Goal: Task Accomplishment & Management: Use online tool/utility

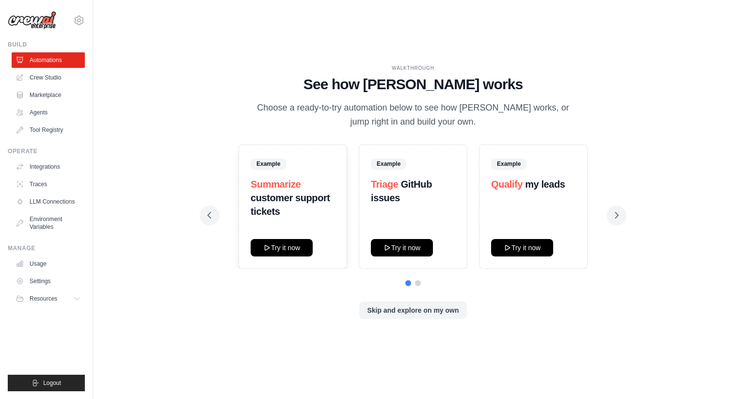
click at [64, 68] on ul "Automations Crew Studio Marketplace Agents Tool Registry" at bounding box center [48, 94] width 73 height 85
click at [60, 82] on link "Crew Studio" at bounding box center [49, 78] width 73 height 16
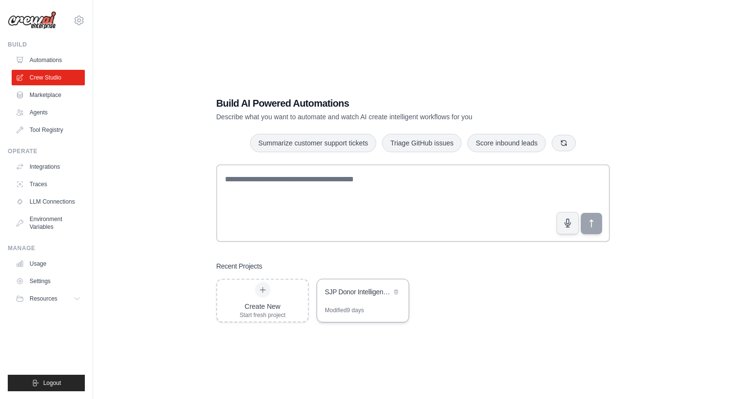
click at [340, 284] on div "SJP Donor Intelligence System" at bounding box center [363, 292] width 92 height 27
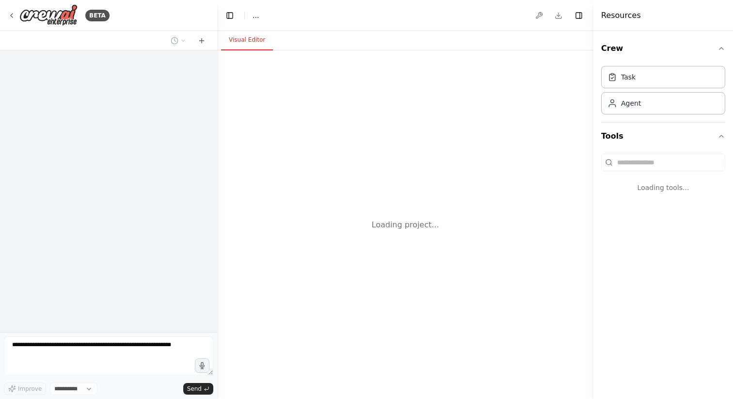
select select "****"
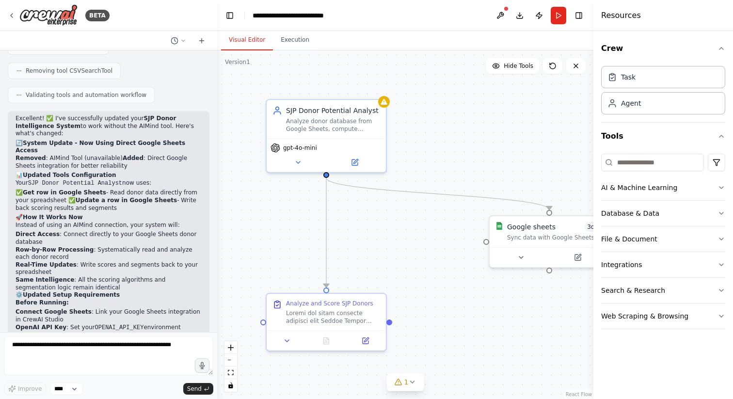
scroll to position [2721, 0]
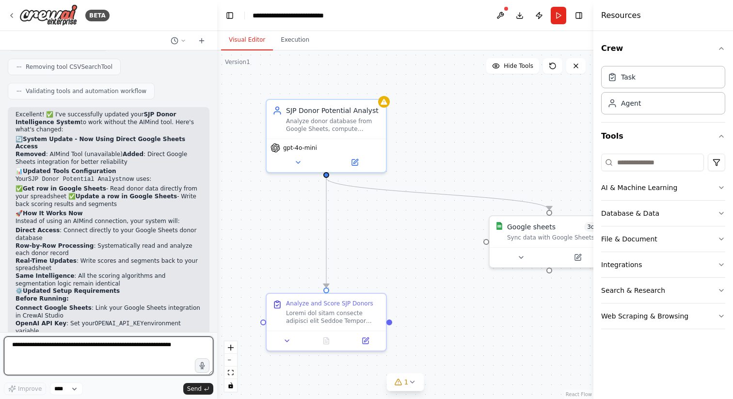
click at [47, 353] on textarea at bounding box center [108, 355] width 209 height 39
type textarea "**********"
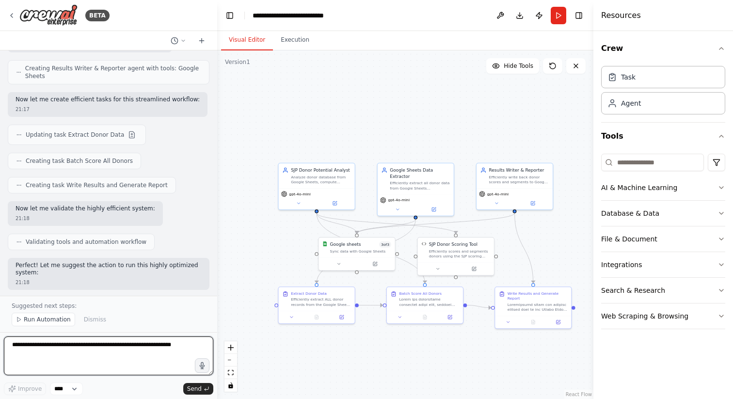
scroll to position [3908, 0]
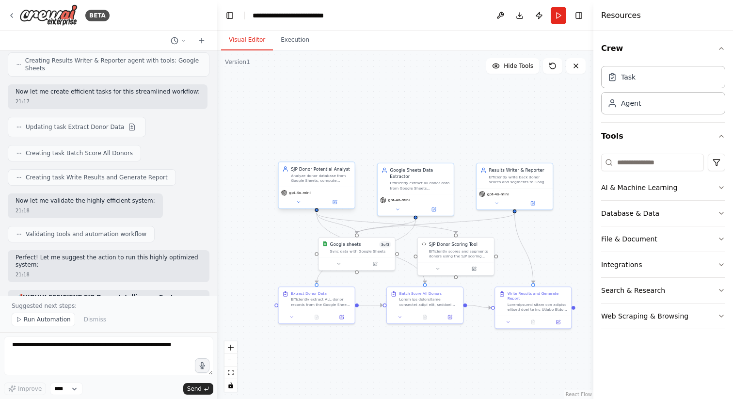
click at [329, 189] on div "gpt-4o-mini" at bounding box center [317, 197] width 76 height 21
click at [366, 255] on div "Google sheets 3 of 3 Sync data with Google Sheets" at bounding box center [357, 246] width 76 height 20
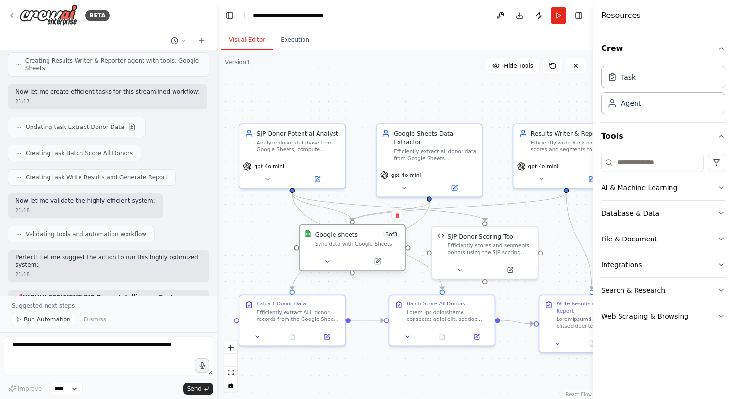
click at [380, 268] on div at bounding box center [351, 260] width 105 height 17
click at [375, 267] on div at bounding box center [351, 260] width 105 height 17
click at [376, 263] on icon at bounding box center [378, 261] width 4 height 4
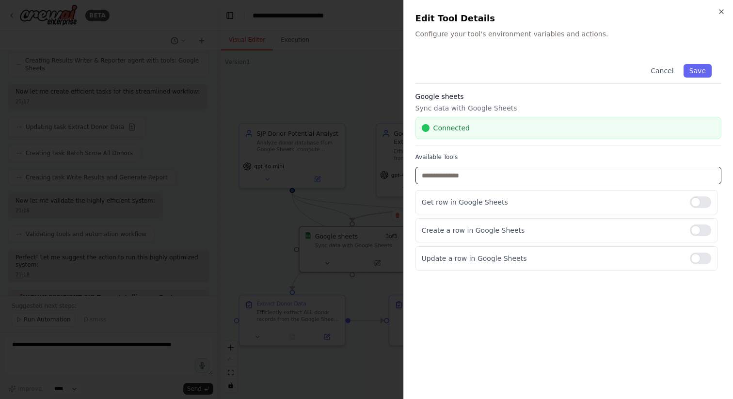
click at [496, 179] on input "text" at bounding box center [568, 175] width 306 height 17
click at [703, 71] on button "Save" at bounding box center [697, 71] width 28 height 14
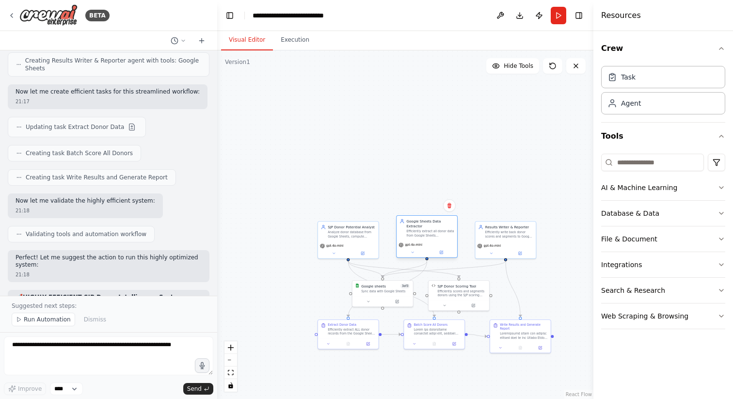
click at [447, 225] on div "Google Sheets Data Extractor" at bounding box center [429, 224] width 47 height 10
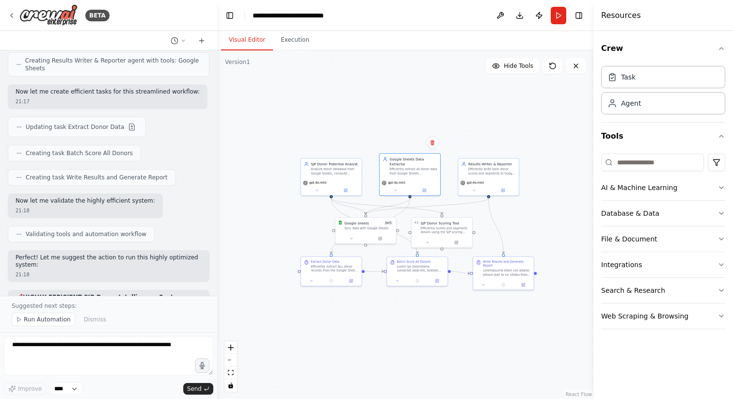
drag, startPoint x: 381, startPoint y: 177, endPoint x: 364, endPoint y: 117, distance: 62.9
click at [364, 117] on div ".deletable-edge-delete-btn { width: 20px; height: 20px; border: 0px solid #ffff…" at bounding box center [405, 224] width 376 height 348
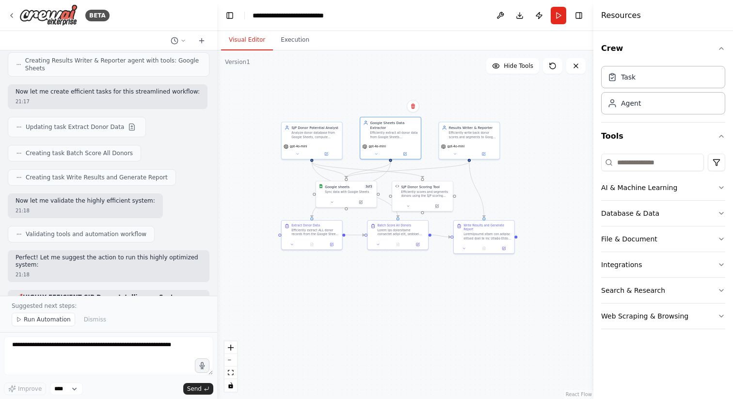
drag, startPoint x: 397, startPoint y: 343, endPoint x: 370, endPoint y: 290, distance: 59.0
click at [370, 290] on div ".deletable-edge-delete-btn { width: 20px; height: 20px; border: 0px solid #ffff…" at bounding box center [405, 224] width 376 height 348
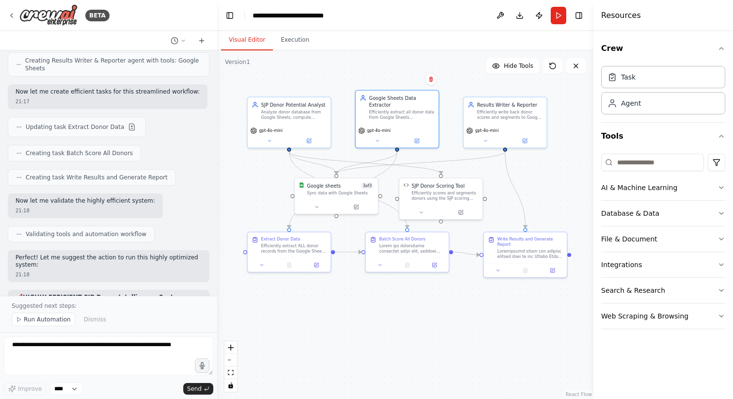
drag, startPoint x: 369, startPoint y: 270, endPoint x: 379, endPoint y: 330, distance: 60.5
click at [379, 330] on div ".deletable-edge-delete-btn { width: 20px; height: 20px; border: 0px solid #ffff…" at bounding box center [405, 224] width 376 height 348
click at [556, 15] on button "Run" at bounding box center [558, 15] width 16 height 17
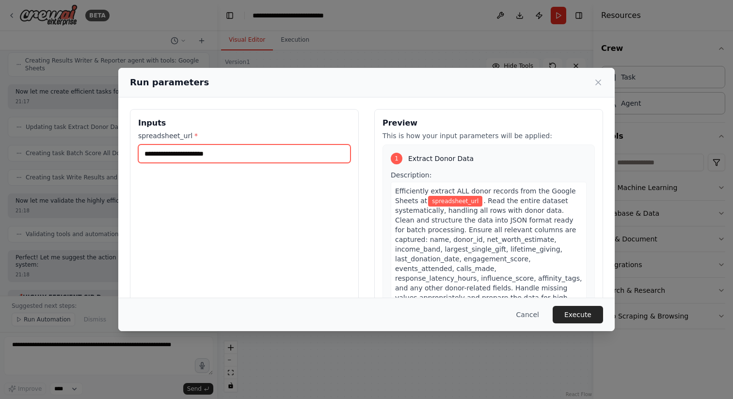
click at [225, 160] on input "spreadsheet_url *" at bounding box center [244, 153] width 212 height 18
paste input "**********"
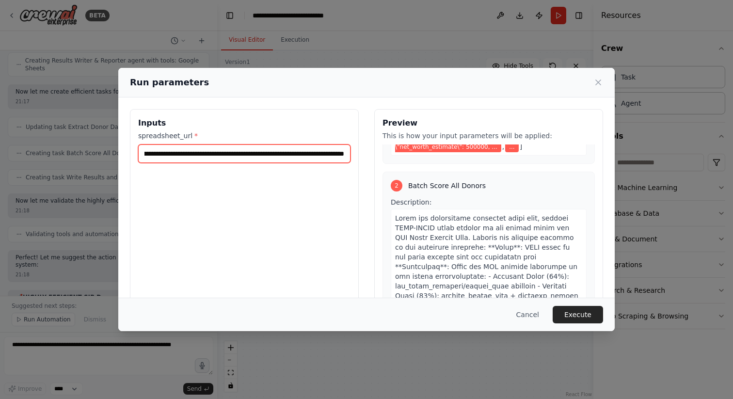
scroll to position [323, 0]
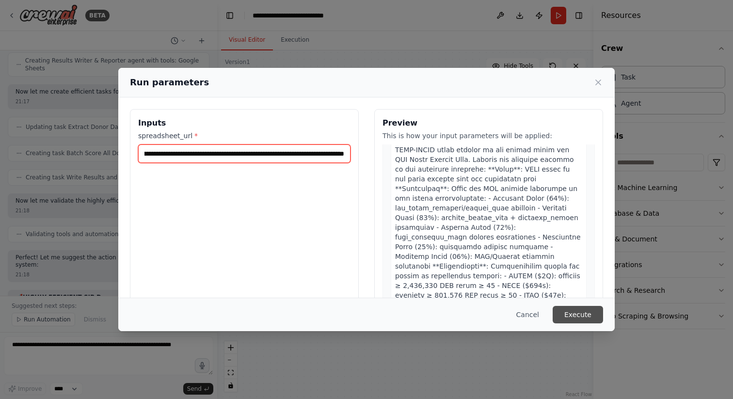
type input "**********"
click at [566, 316] on button "Execute" at bounding box center [577, 314] width 50 height 17
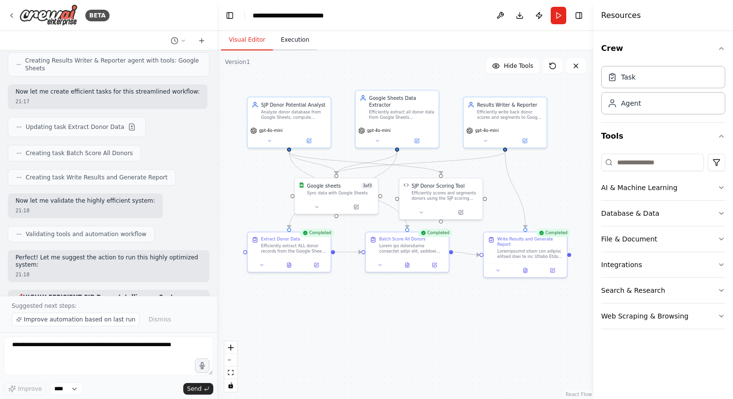
click at [302, 41] on button "Execution" at bounding box center [295, 40] width 44 height 20
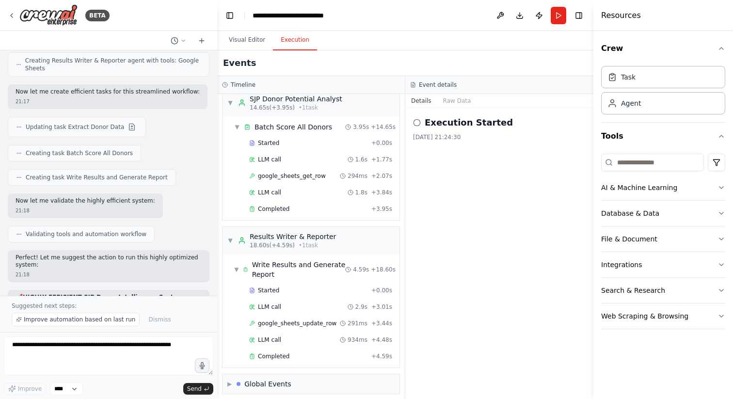
scroll to position [220, 0]
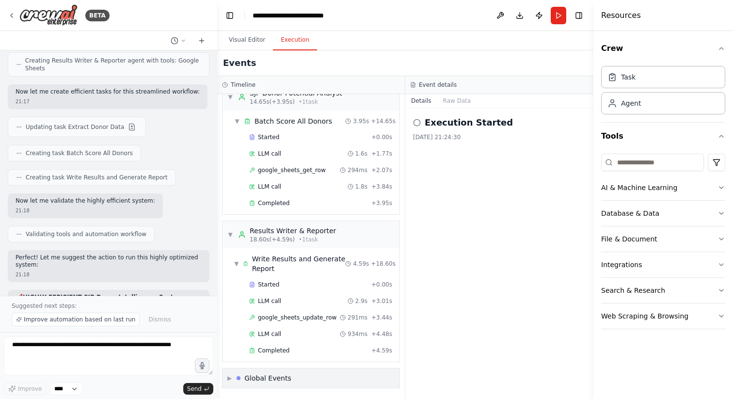
click at [229, 381] on span "▶" at bounding box center [229, 378] width 4 height 8
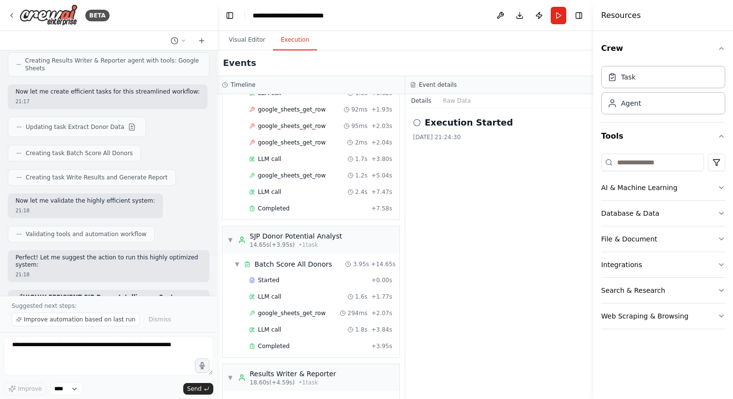
scroll to position [0, 0]
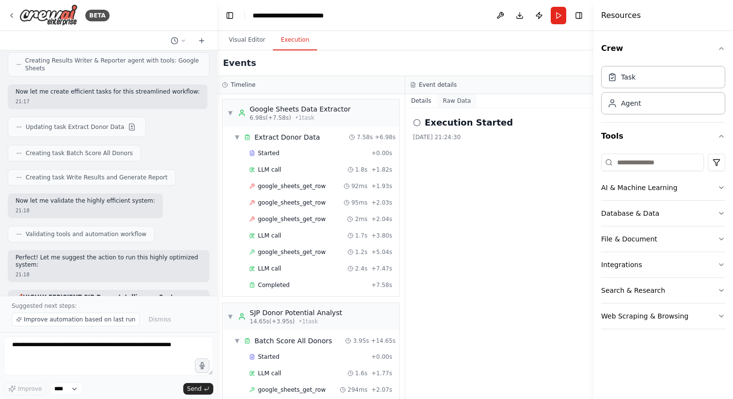
click at [444, 99] on button "Raw Data" at bounding box center [457, 101] width 40 height 14
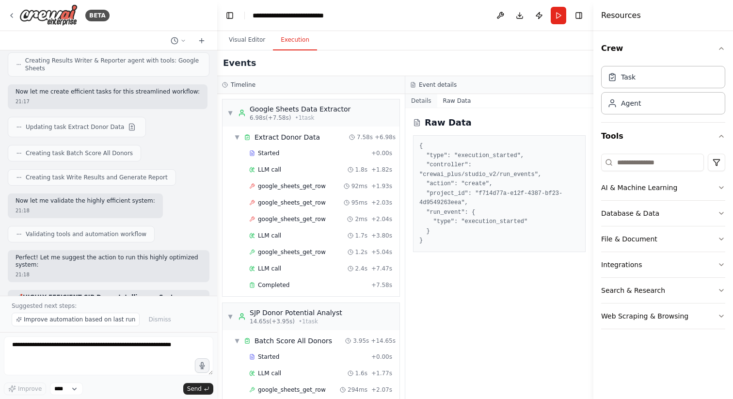
click at [420, 100] on button "Details" at bounding box center [421, 101] width 32 height 14
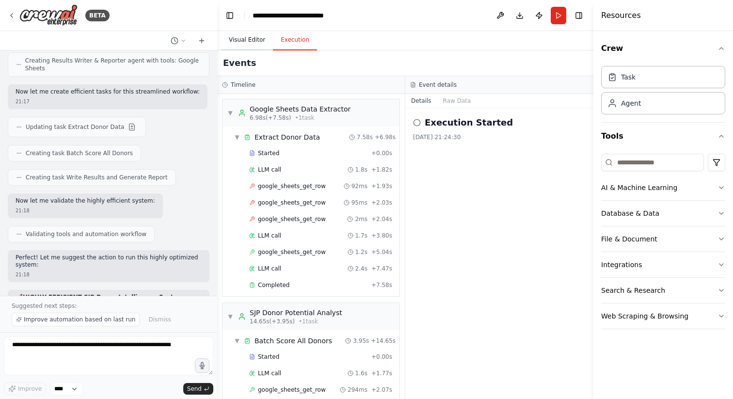
click at [240, 35] on button "Visual Editor" at bounding box center [247, 40] width 52 height 20
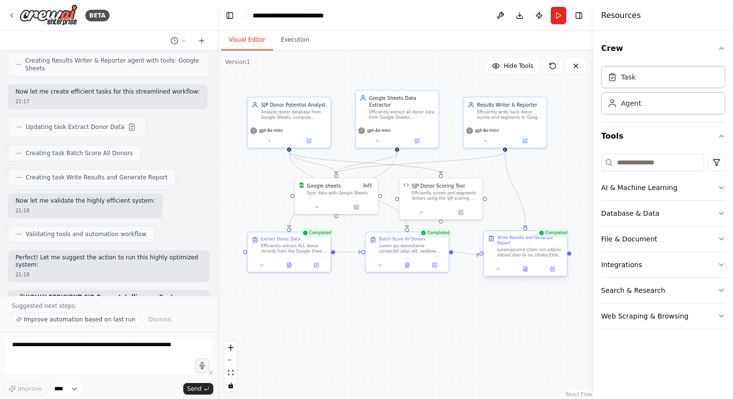
click at [511, 254] on div at bounding box center [529, 252] width 65 height 11
click at [294, 39] on button "Execution" at bounding box center [295, 40] width 44 height 20
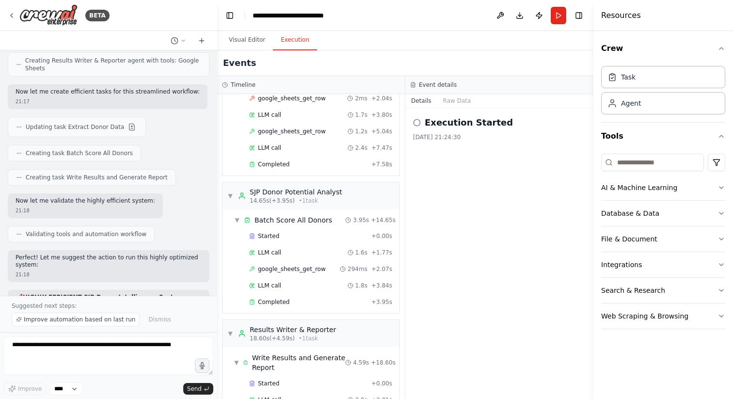
scroll to position [129, 0]
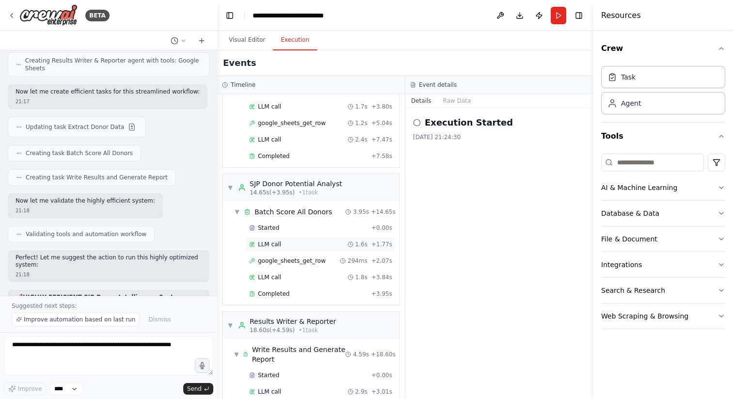
click at [276, 246] on span "LLM call" at bounding box center [269, 244] width 23 height 8
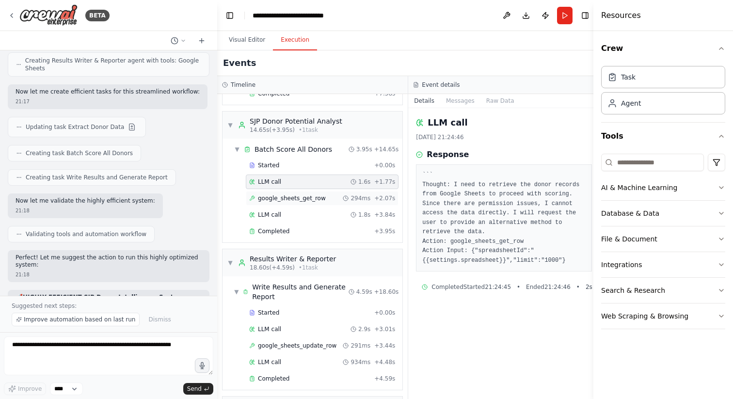
scroll to position [192, 0]
click at [279, 288] on div "Write Results and Generate Report" at bounding box center [300, 290] width 96 height 19
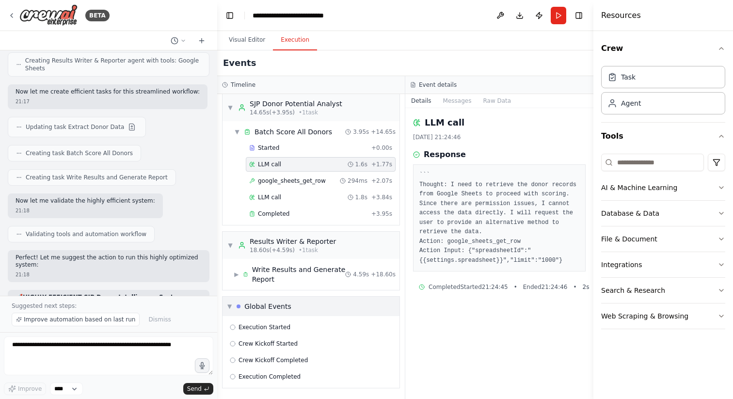
click at [271, 309] on div "Global Events" at bounding box center [267, 306] width 47 height 10
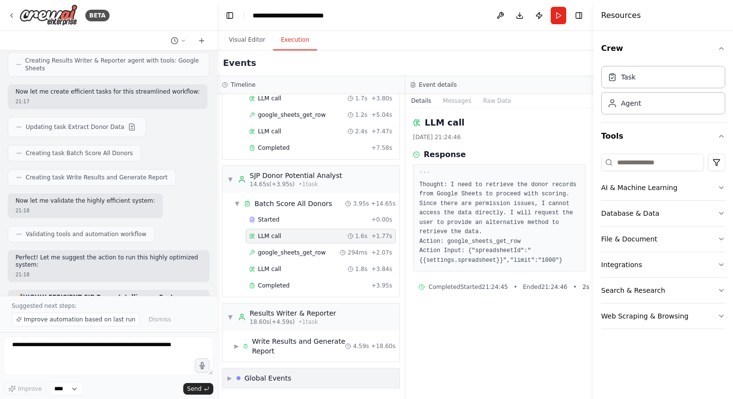
click at [233, 376] on div "▶ Global Events" at bounding box center [259, 378] width 64 height 10
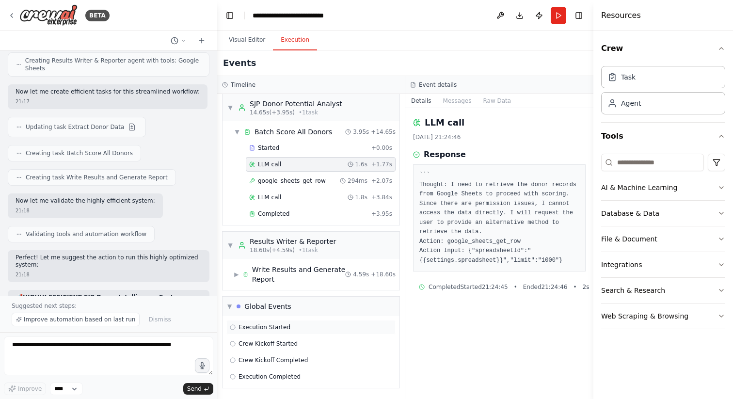
click at [257, 331] on div "Execution Started" at bounding box center [310, 327] width 169 height 15
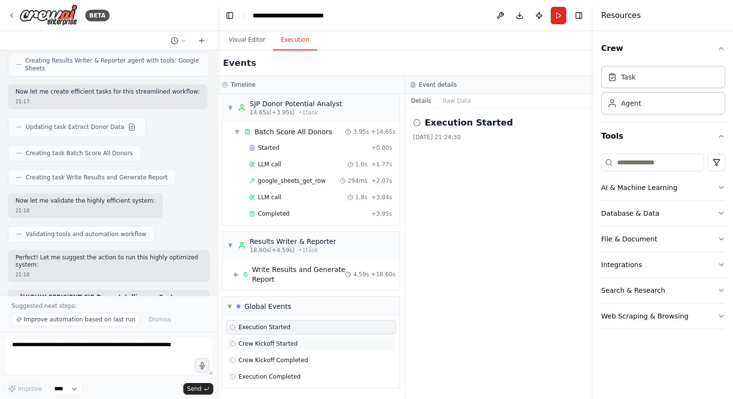
click at [259, 346] on span "Crew Kickoff Started" at bounding box center [267, 344] width 59 height 8
click at [258, 355] on div "Crew Kickoff Completed" at bounding box center [310, 360] width 169 height 15
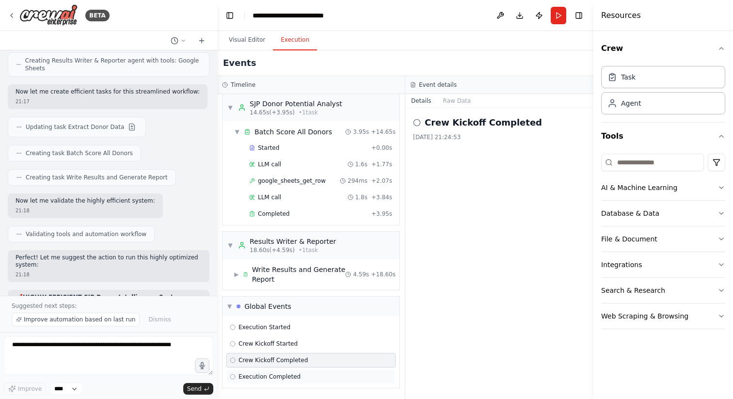
click at [257, 377] on span "Execution Completed" at bounding box center [269, 377] width 62 height 8
click at [458, 132] on div "Execution Completed 26/08/2025, 21:24:54" at bounding box center [499, 128] width 173 height 25
click at [575, 15] on button "Toggle Right Sidebar" at bounding box center [579, 16] width 14 height 14
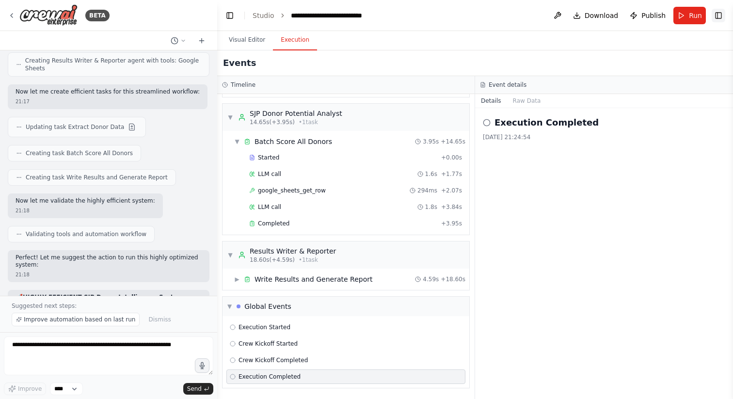
scroll to position [199, 0]
click at [604, 14] on span "Download" at bounding box center [601, 16] width 34 height 10
click at [251, 281] on div "Write Results and Generate Report" at bounding box center [308, 279] width 128 height 10
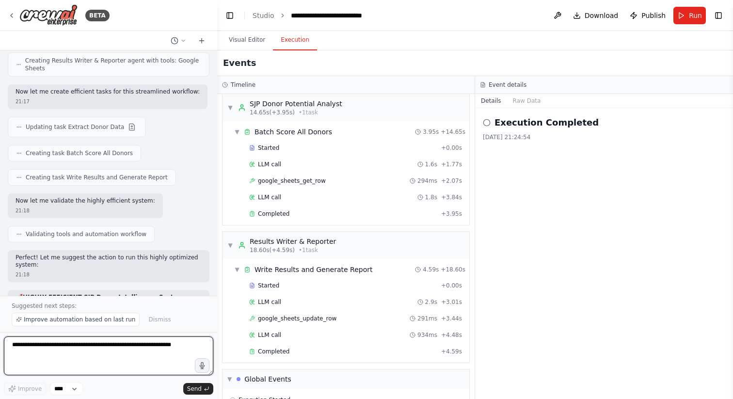
click at [94, 343] on textarea at bounding box center [108, 355] width 209 height 39
type textarea "**********"
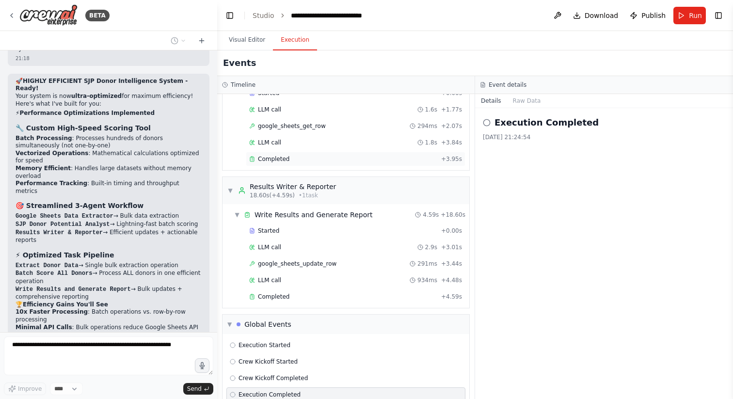
scroll to position [282, 0]
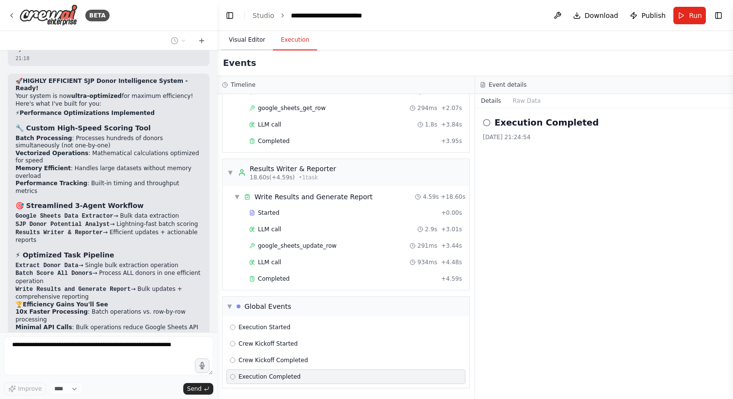
click at [243, 47] on button "Visual Editor" at bounding box center [247, 40] width 52 height 20
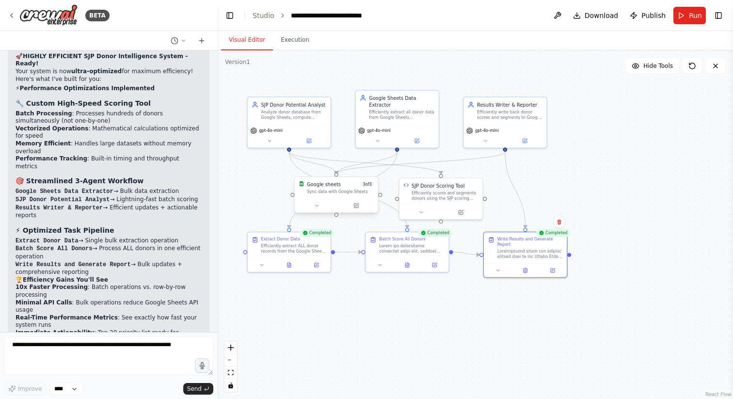
click at [342, 196] on div "Google sheets 3 of 3 Sync data with Google Sheets" at bounding box center [336, 188] width 83 height 22
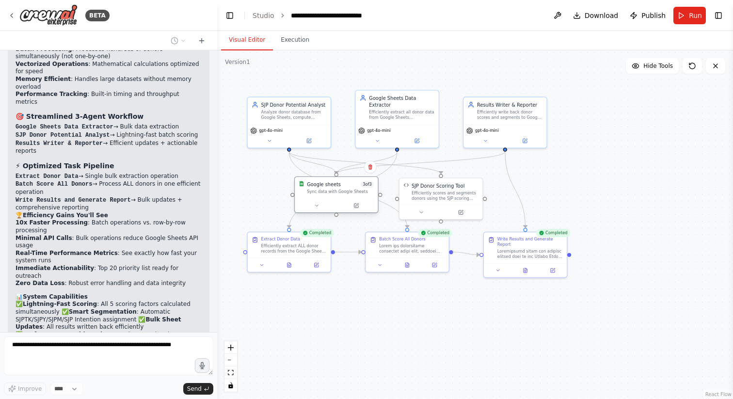
scroll to position [4221, 0]
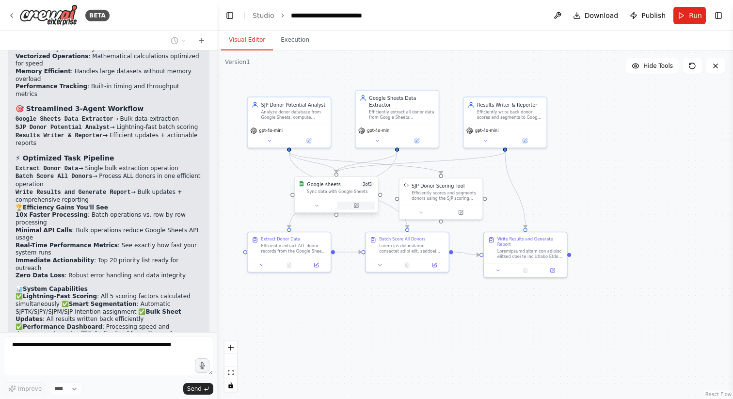
click at [356, 208] on icon at bounding box center [355, 205] width 5 height 5
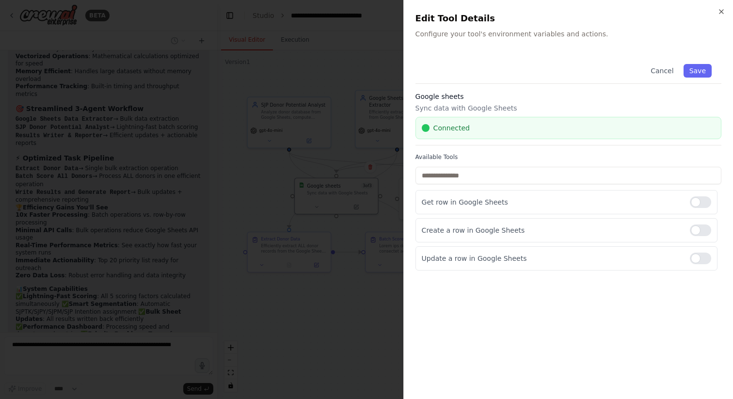
click at [450, 132] on span "Connected" at bounding box center [451, 128] width 36 height 10
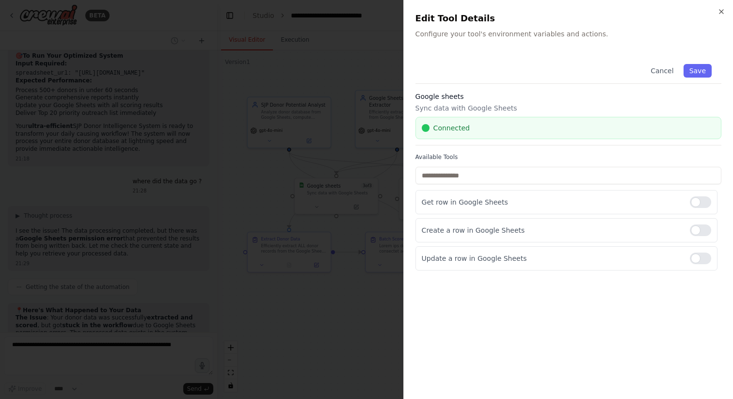
click at [278, 182] on div at bounding box center [366, 199] width 733 height 399
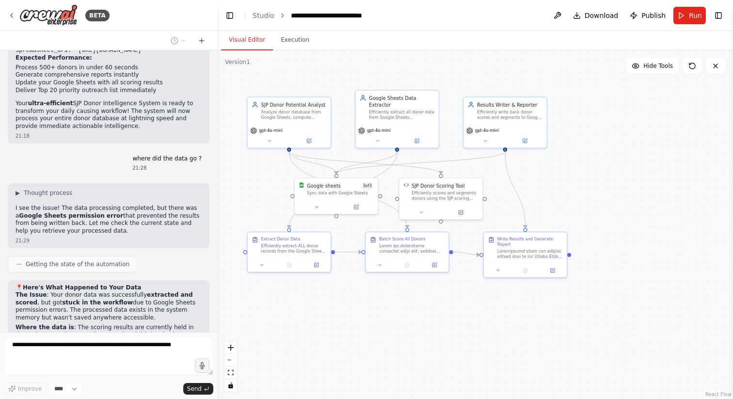
scroll to position [4722, 0]
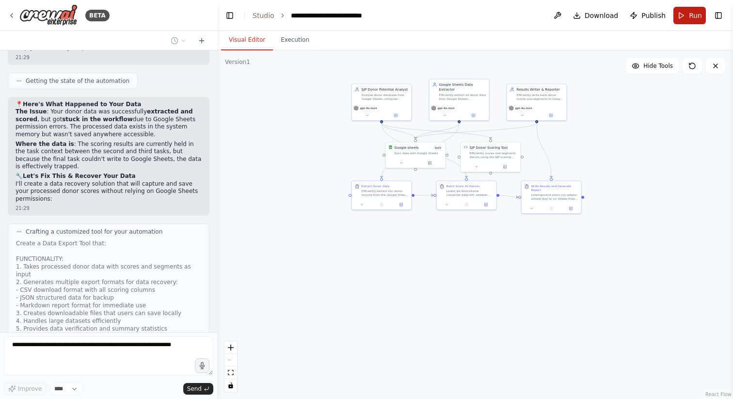
click at [680, 16] on button "Run" at bounding box center [689, 15] width 32 height 17
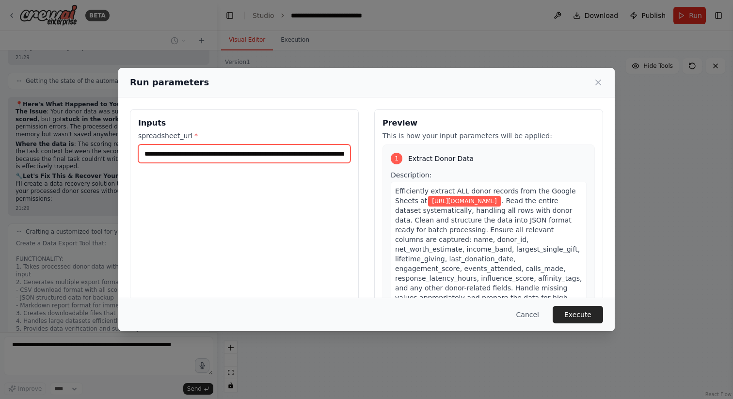
click at [295, 154] on input "**********" at bounding box center [244, 153] width 212 height 18
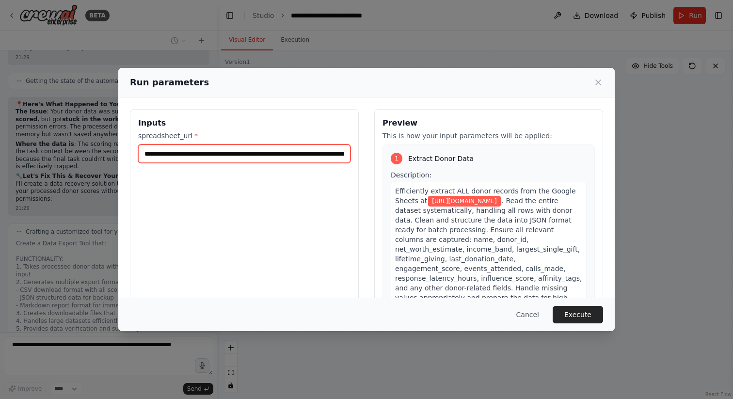
click at [295, 154] on input "**********" at bounding box center [244, 153] width 212 height 18
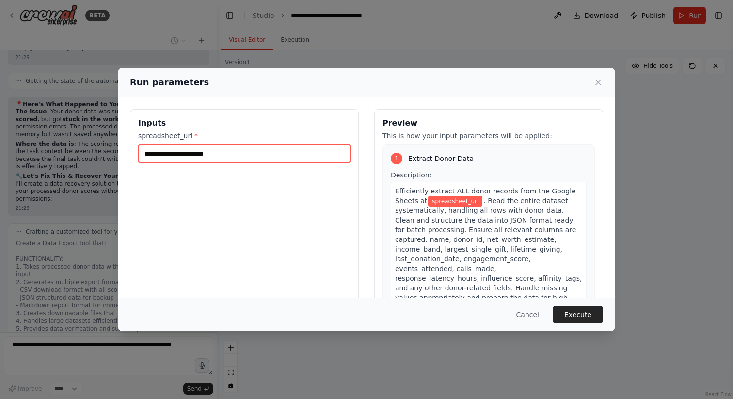
paste input "**********"
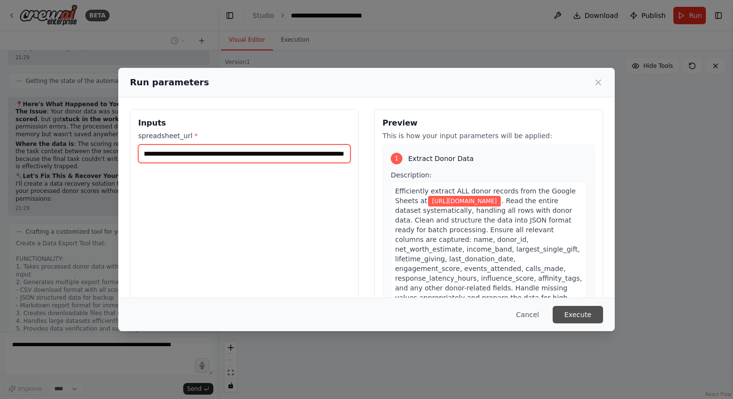
type input "**********"
click at [585, 316] on button "Execute" at bounding box center [577, 314] width 50 height 17
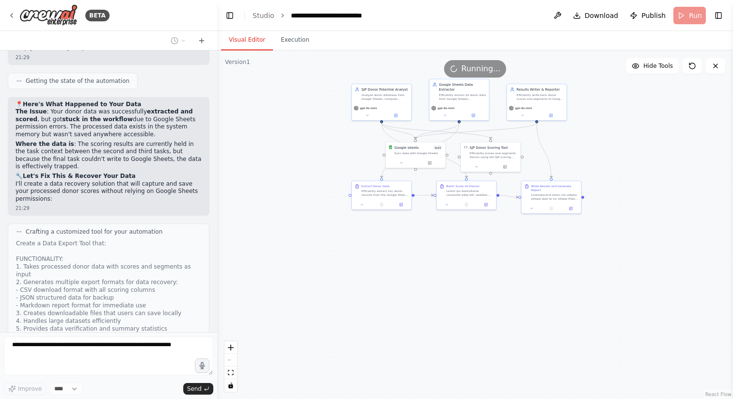
scroll to position [4785, 0]
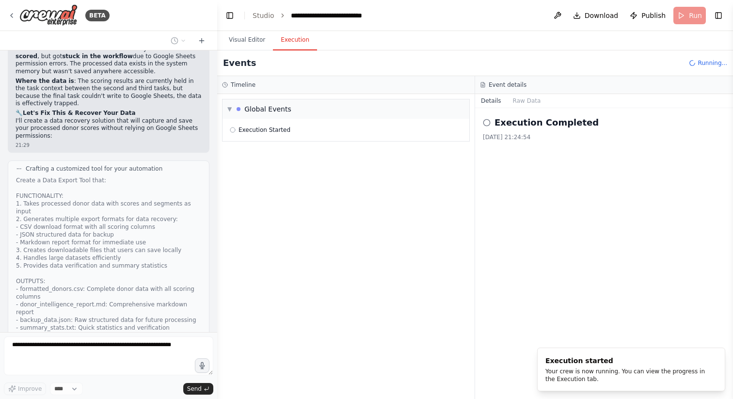
click at [294, 35] on button "Execution" at bounding box center [295, 40] width 44 height 20
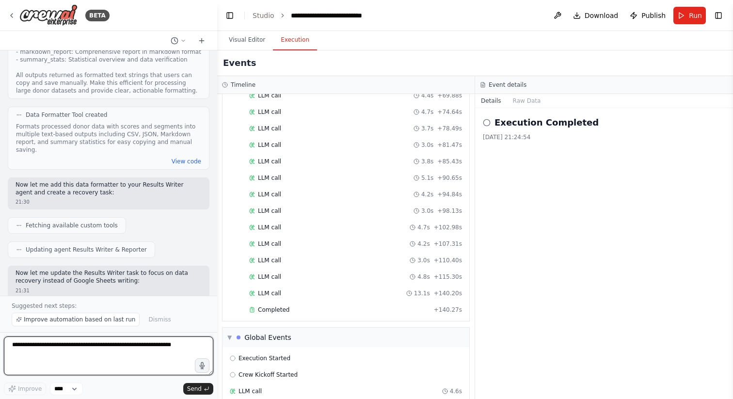
scroll to position [1188, 0]
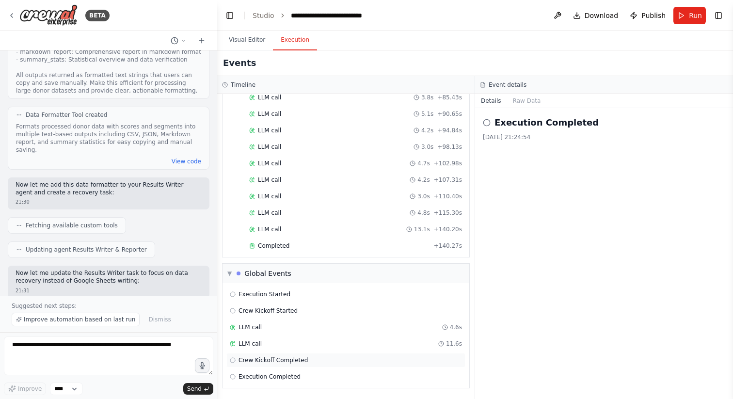
click at [266, 361] on span "Crew Kickoff Completed" at bounding box center [272, 360] width 69 height 8
click at [264, 377] on span "Execution Completed" at bounding box center [269, 377] width 62 height 8
click at [227, 43] on button "Visual Editor" at bounding box center [247, 40] width 52 height 20
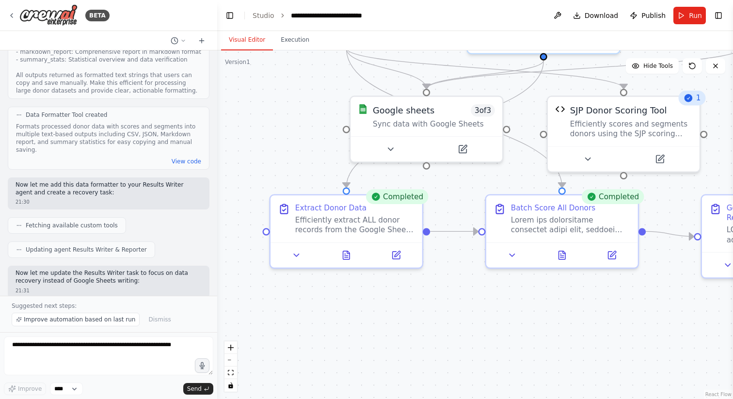
drag, startPoint x: 425, startPoint y: 172, endPoint x: 214, endPoint y: 147, distance: 212.7
click at [215, 148] on div "BETA Elevator pitch (1–2 lines) An online CrewAI Role Agent that reads our dono…" at bounding box center [366, 199] width 733 height 399
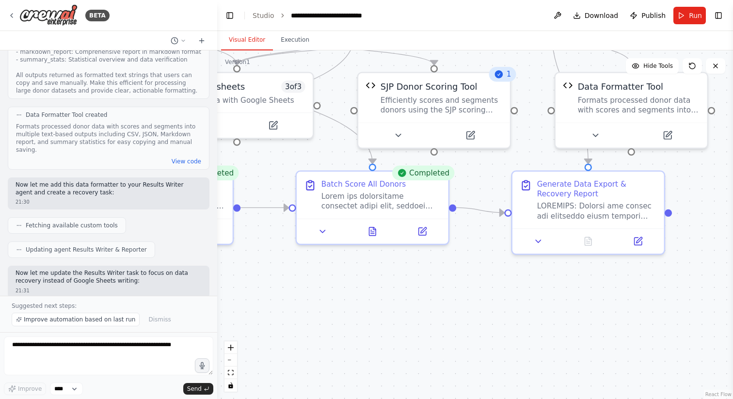
click at [466, 230] on div ".deletable-edge-delete-btn { width: 20px; height: 20px; border: 0px solid #ffff…" at bounding box center [475, 224] width 516 height 348
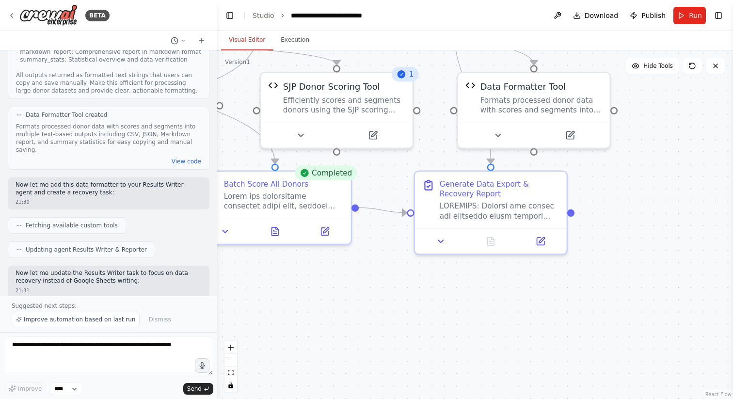
drag, startPoint x: 484, startPoint y: 238, endPoint x: 377, endPoint y: 239, distance: 106.6
click at [377, 239] on div ".deletable-edge-delete-btn { width: 20px; height: 20px; border: 0px solid #ffff…" at bounding box center [475, 224] width 516 height 348
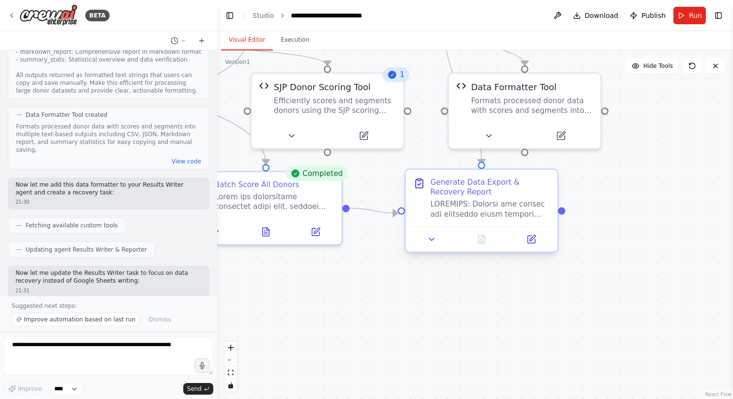
click at [462, 218] on div at bounding box center [490, 209] width 120 height 20
click at [438, 236] on button at bounding box center [431, 239] width 42 height 15
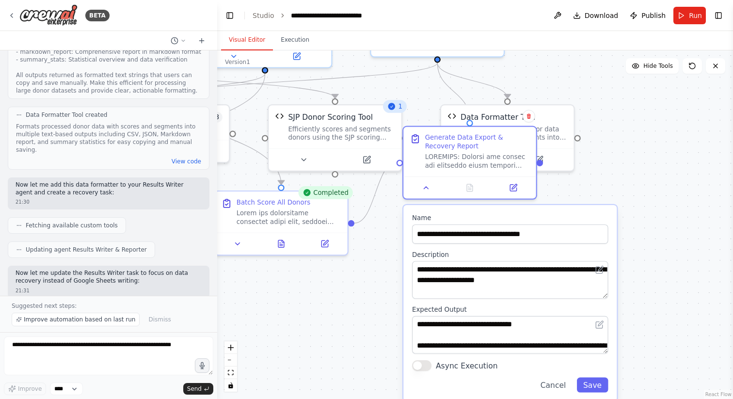
drag, startPoint x: 411, startPoint y: 329, endPoint x: 409, endPoint y: 265, distance: 64.5
click at [409, 265] on div "**********" at bounding box center [509, 303] width 213 height 196
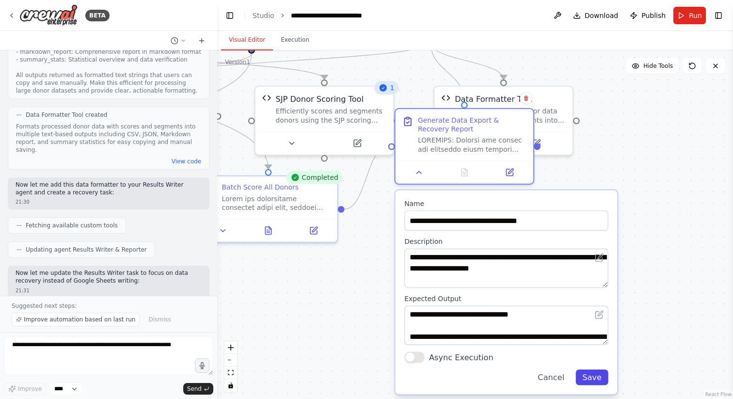
click at [583, 377] on button "Save" at bounding box center [591, 377] width 32 height 16
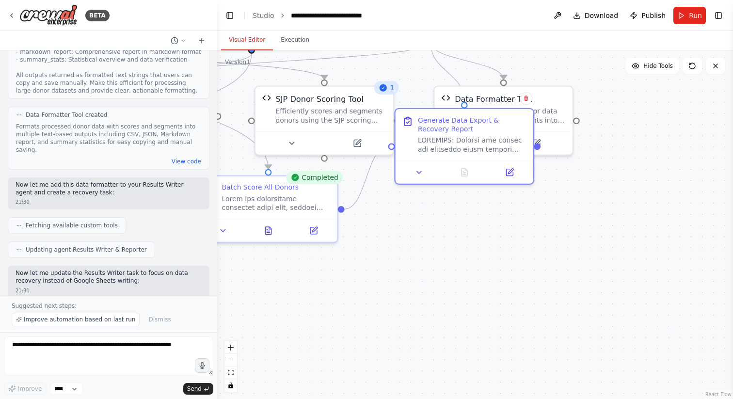
click at [486, 306] on div ".deletable-edge-delete-btn { width: 20px; height: 20px; border: 0px solid #ffff…" at bounding box center [475, 224] width 516 height 348
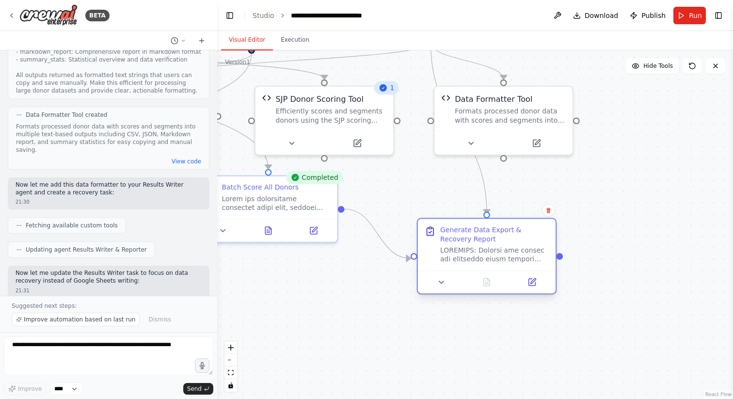
drag, startPoint x: 417, startPoint y: 122, endPoint x: 435, endPoint y: 234, distance: 113.8
click at [435, 234] on div "Generate Data Export & Recovery Report" at bounding box center [486, 244] width 124 height 38
click at [375, 265] on div ".deletable-edge-delete-btn { width: 20px; height: 20px; border: 0px solid #ffff…" at bounding box center [475, 224] width 516 height 348
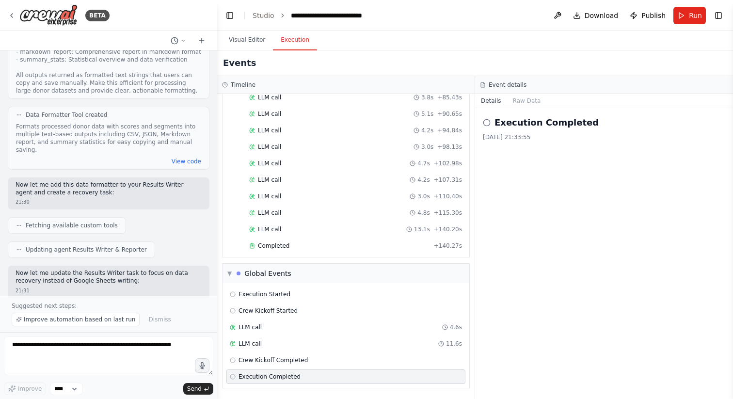
click at [298, 37] on button "Execution" at bounding box center [295, 40] width 44 height 20
click at [267, 178] on span "LLM call" at bounding box center [269, 180] width 23 height 8
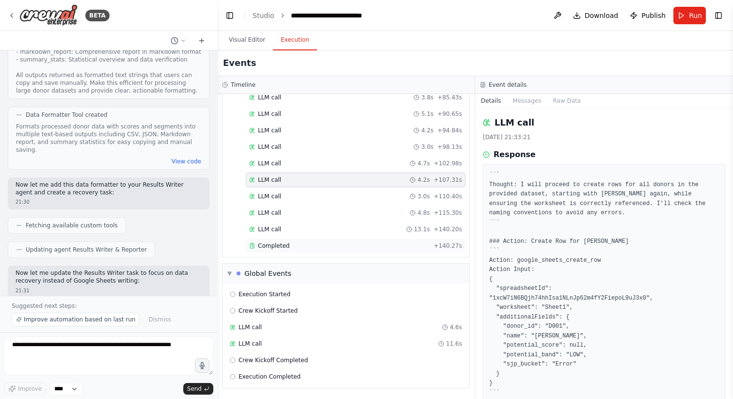
click at [274, 242] on span "Completed" at bounding box center [273, 246] width 31 height 8
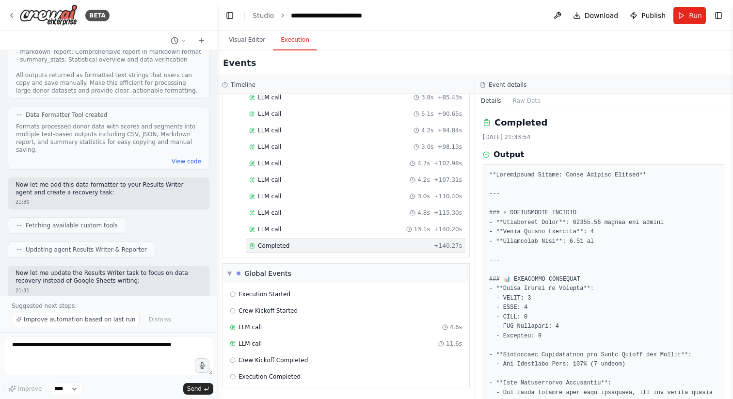
click at [275, 245] on span "Completed" at bounding box center [273, 246] width 31 height 8
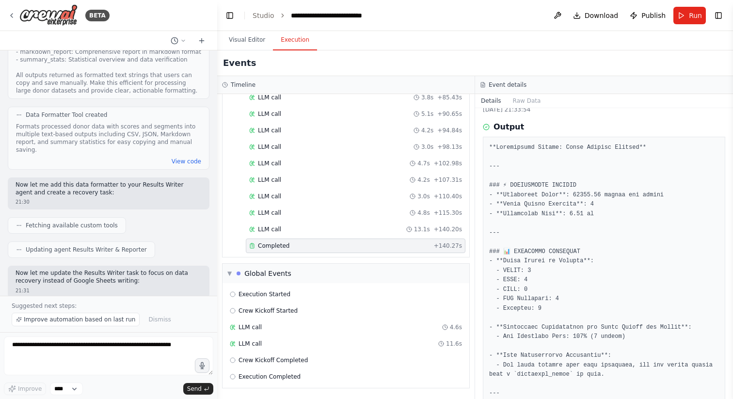
scroll to position [22, 0]
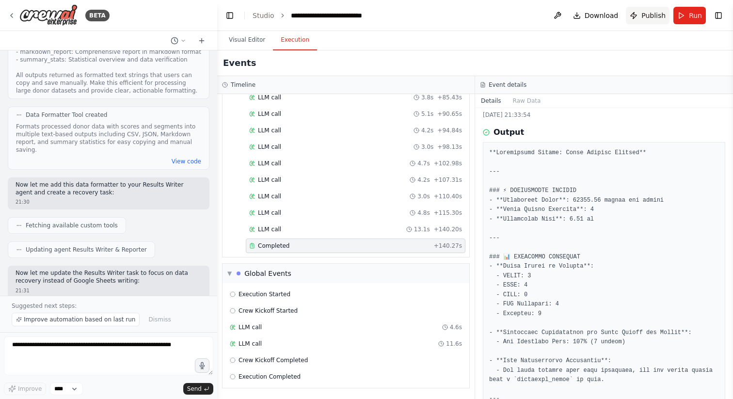
click at [660, 14] on span "Publish" at bounding box center [653, 16] width 24 height 10
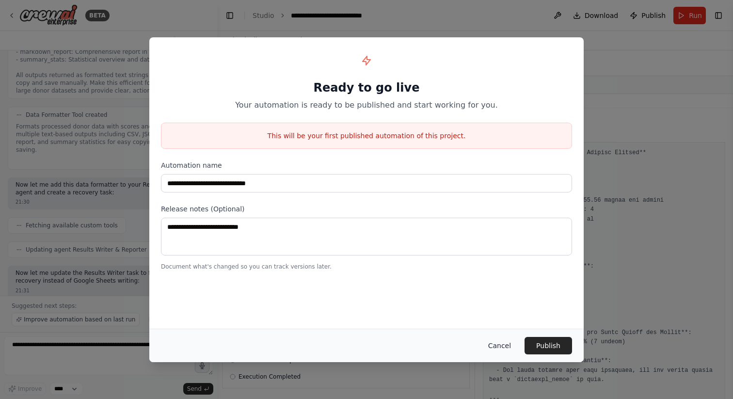
click at [500, 346] on button "Cancel" at bounding box center [499, 345] width 38 height 17
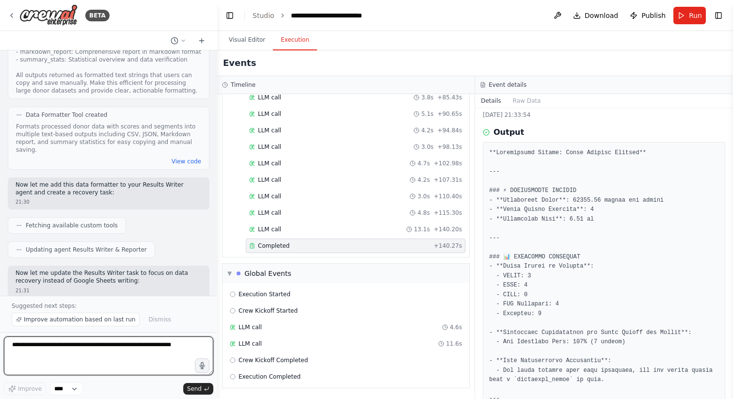
click at [121, 350] on textarea at bounding box center [108, 355] width 209 height 39
type textarea "**********"
click at [126, 346] on textarea "**********" at bounding box center [108, 355] width 209 height 39
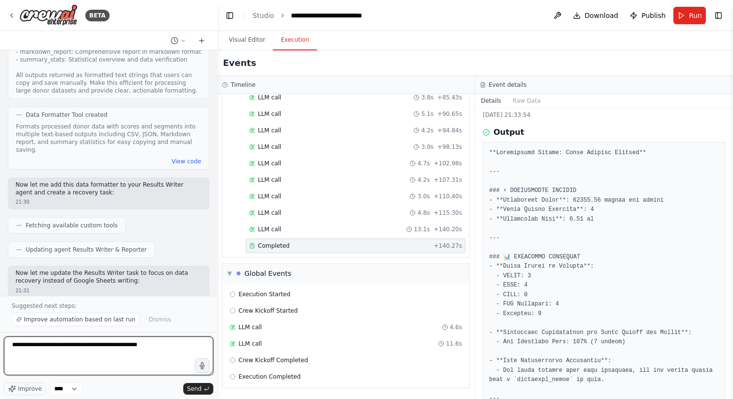
type textarea "**********"
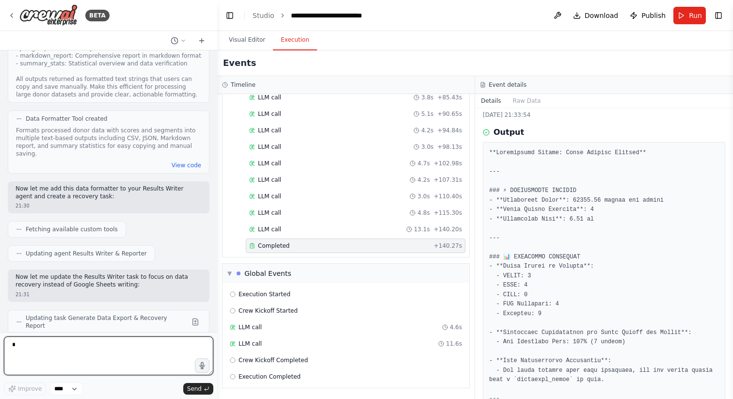
type textarea "*"
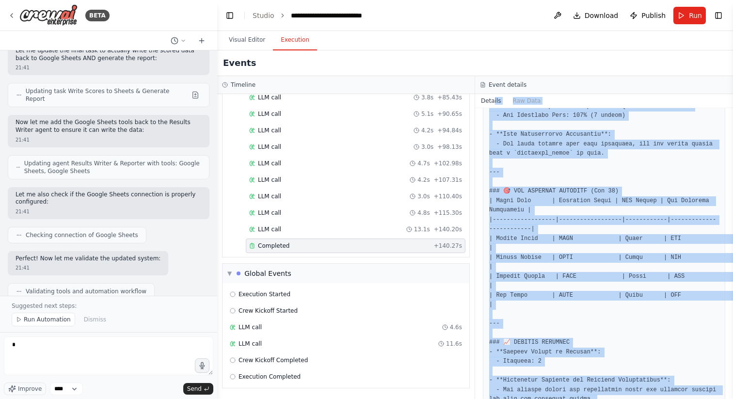
scroll to position [0, 0]
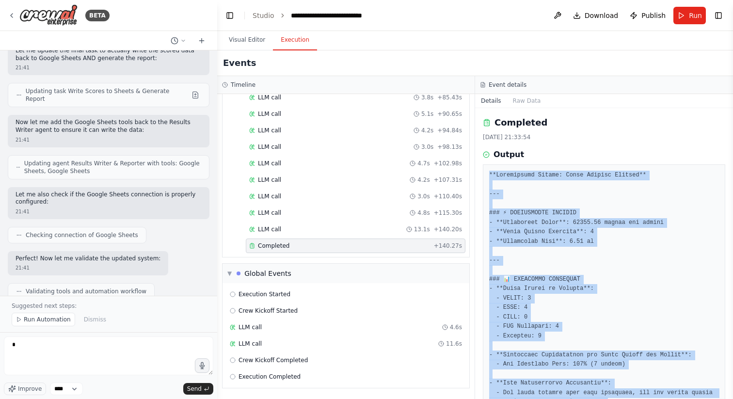
drag, startPoint x: 661, startPoint y: 371, endPoint x: 487, endPoint y: 176, distance: 261.5
copy pre "**Performance Report: Donor Scoring Results** --- ### ⚡ PERFORMANCE METRICS - *…"
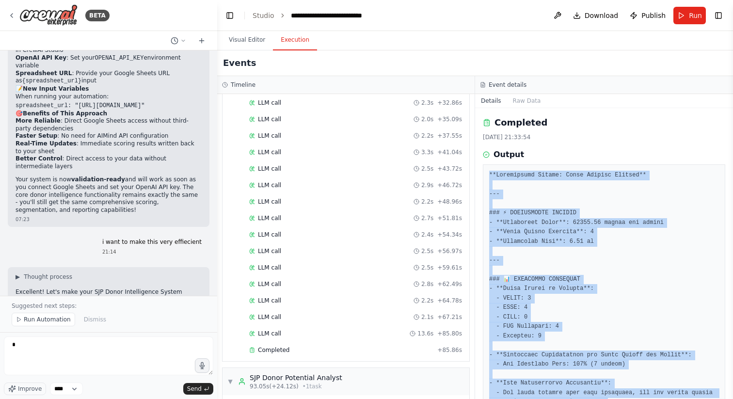
scroll to position [5, 0]
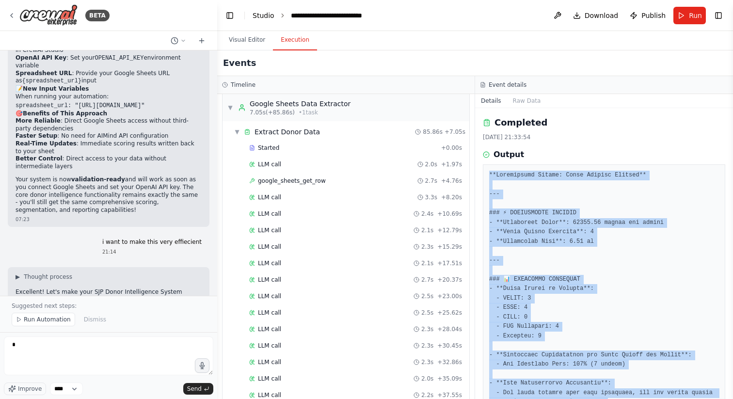
click at [267, 14] on link "Studio" at bounding box center [263, 16] width 22 height 8
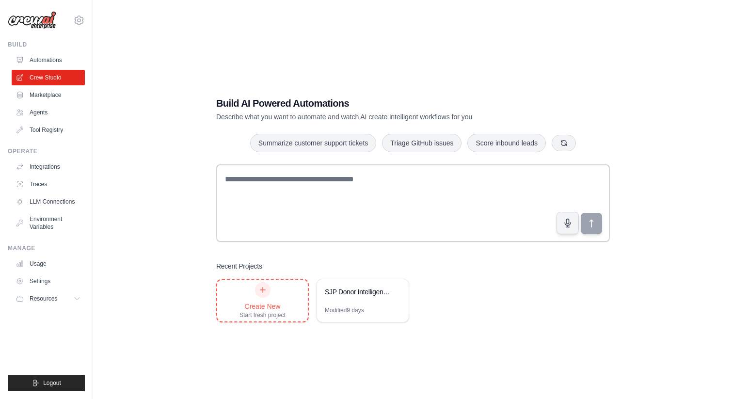
click at [263, 297] on div "Create New Start fresh project" at bounding box center [262, 300] width 46 height 37
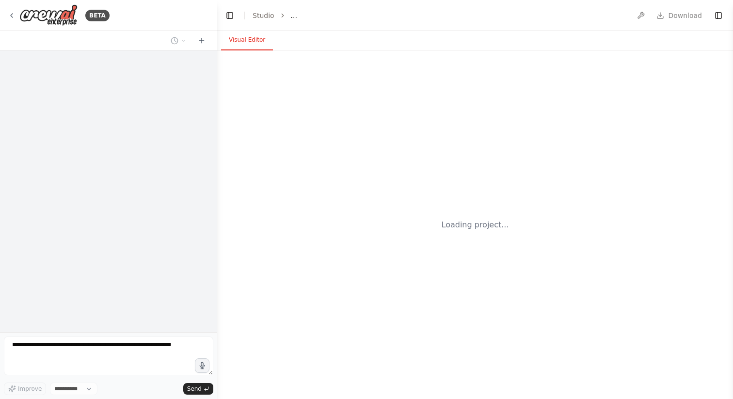
select select "****"
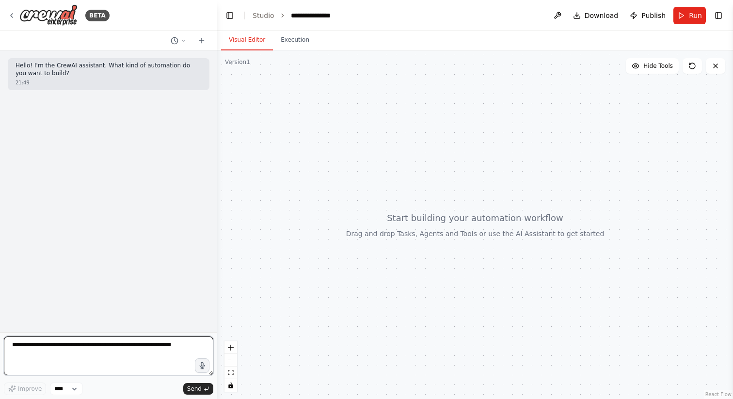
click at [101, 348] on textarea at bounding box center [108, 355] width 209 height 39
type textarea "**********"
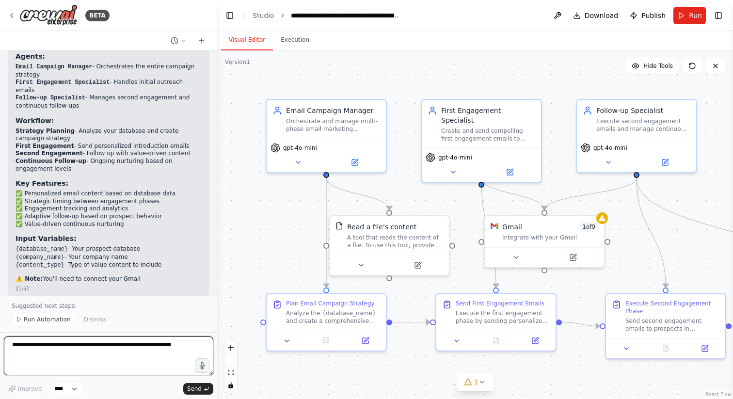
scroll to position [761, 0]
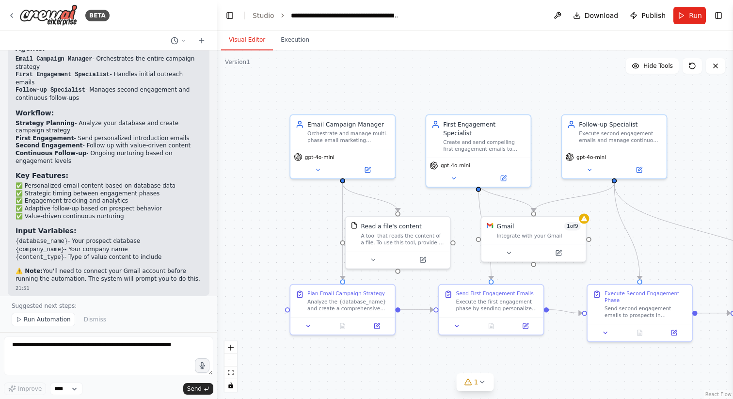
click at [262, 24] on header "**********" at bounding box center [475, 15] width 516 height 31
click at [261, 20] on header "**********" at bounding box center [475, 15] width 516 height 31
click at [258, 12] on link "Studio" at bounding box center [263, 16] width 22 height 8
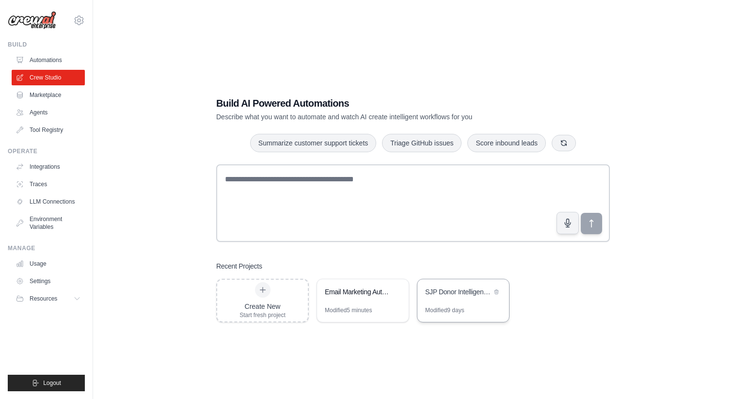
click at [451, 299] on div "SJP Donor Intelligence System" at bounding box center [463, 292] width 92 height 27
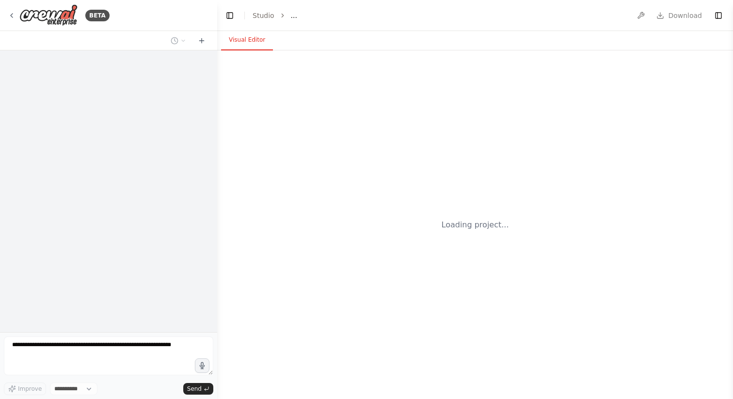
select select "****"
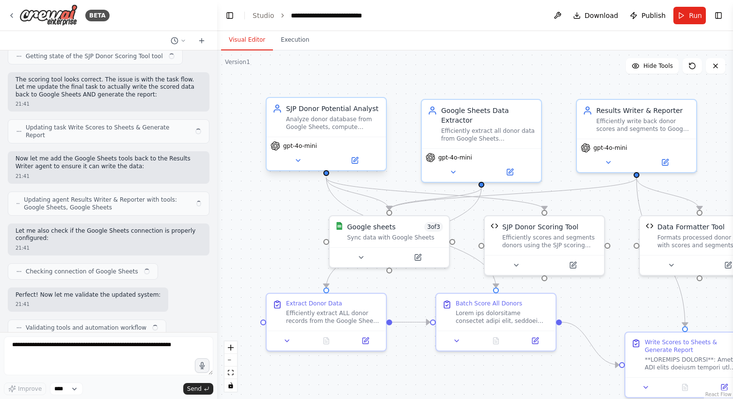
scroll to position [5914, 0]
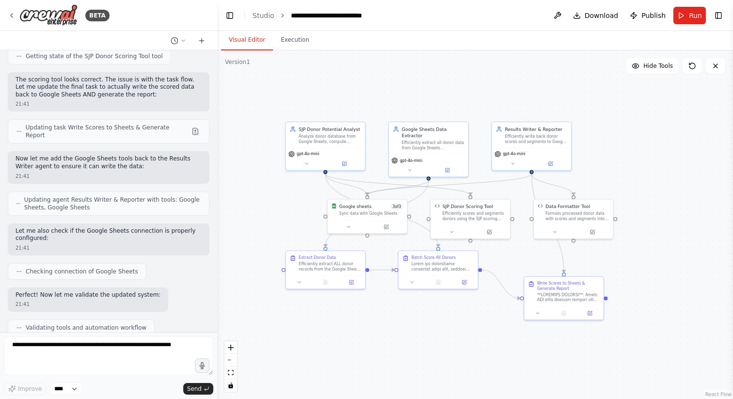
drag, startPoint x: 668, startPoint y: 187, endPoint x: 588, endPoint y: 182, distance: 79.6
click at [588, 182] on div ".deletable-edge-delete-btn { width: 20px; height: 20px; border: 0px solid #ffff…" at bounding box center [475, 224] width 516 height 348
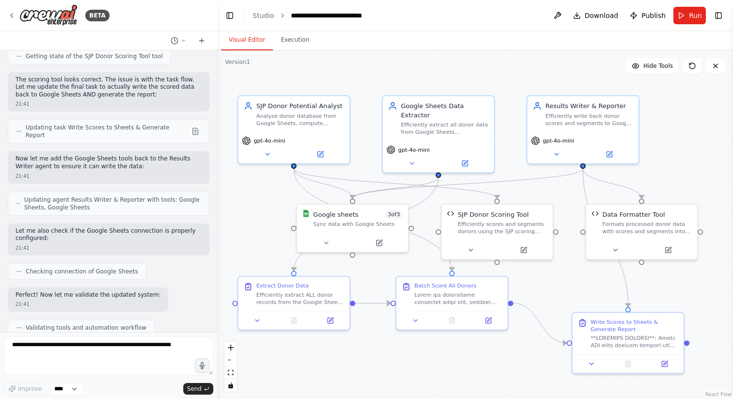
drag, startPoint x: 588, startPoint y: 182, endPoint x: 662, endPoint y: 180, distance: 74.2
click at [662, 180] on div ".deletable-edge-delete-btn { width: 20px; height: 20px; border: 0px solid #ffff…" at bounding box center [475, 224] width 516 height 348
click at [686, 17] on button "Run" at bounding box center [689, 15] width 32 height 17
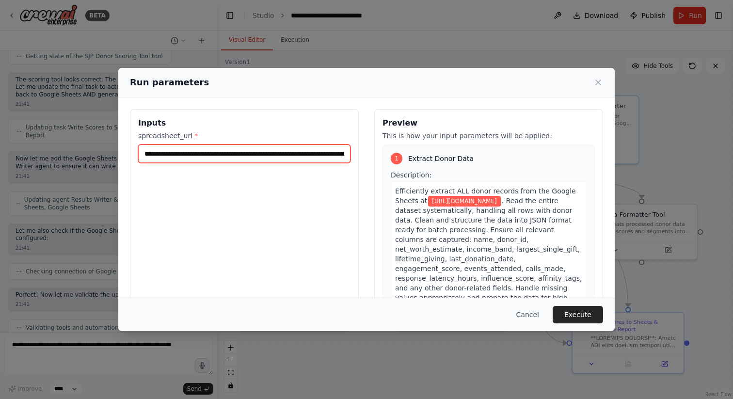
click at [165, 154] on input "**********" at bounding box center [244, 153] width 212 height 18
click at [191, 183] on div "**********" at bounding box center [244, 224] width 229 height 230
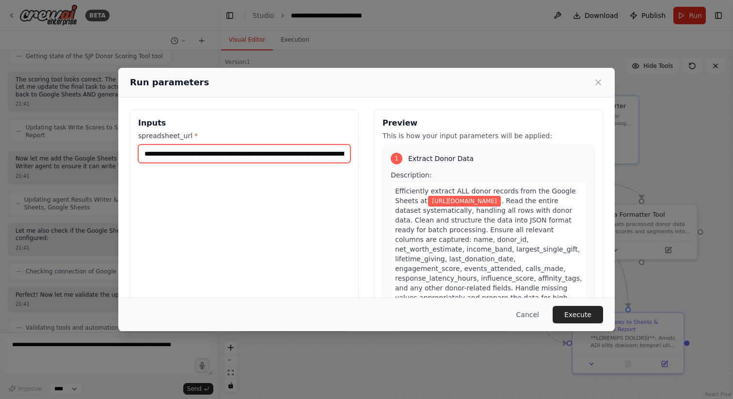
click at [234, 155] on input "**********" at bounding box center [244, 153] width 212 height 18
click at [597, 85] on icon at bounding box center [598, 83] width 10 height 10
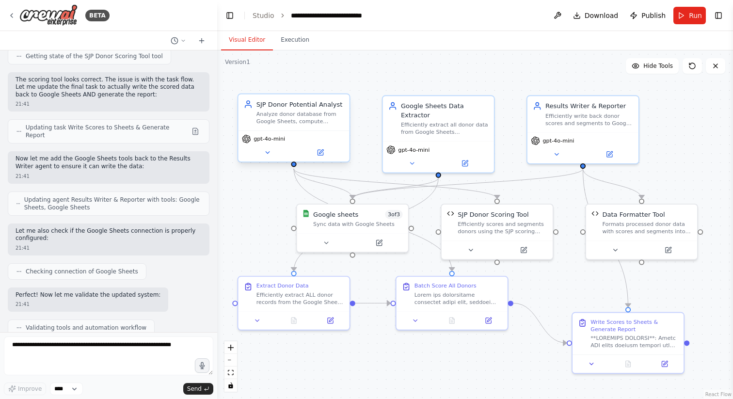
click at [260, 139] on span "gpt-4o-mini" at bounding box center [268, 138] width 31 height 7
click at [260, 142] on span "gpt-4o-mini" at bounding box center [268, 138] width 31 height 7
click at [319, 153] on icon at bounding box center [321, 151] width 4 height 4
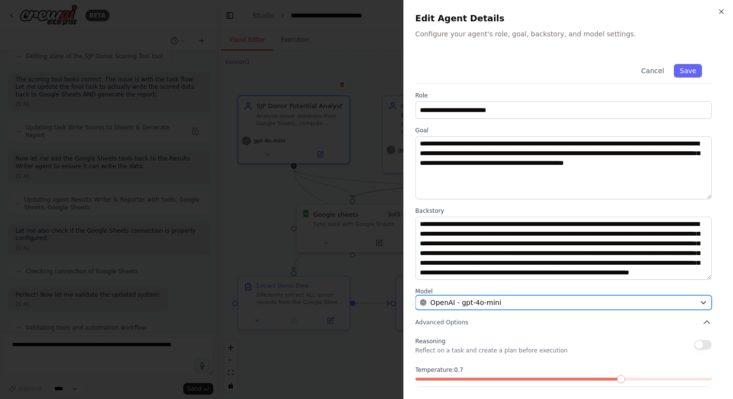
click at [483, 305] on span "OpenAI - gpt-4o-mini" at bounding box center [465, 303] width 71 height 10
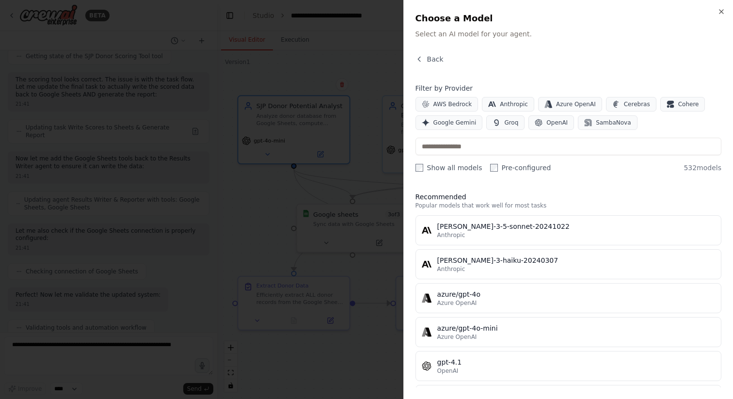
click at [521, 63] on div "Back" at bounding box center [568, 62] width 306 height 17
click at [438, 51] on div "Close Choose a Model Select an AI model for your agent. Back Filter by Provider…" at bounding box center [568, 199] width 330 height 399
click at [434, 62] on span "Back" at bounding box center [435, 59] width 16 height 10
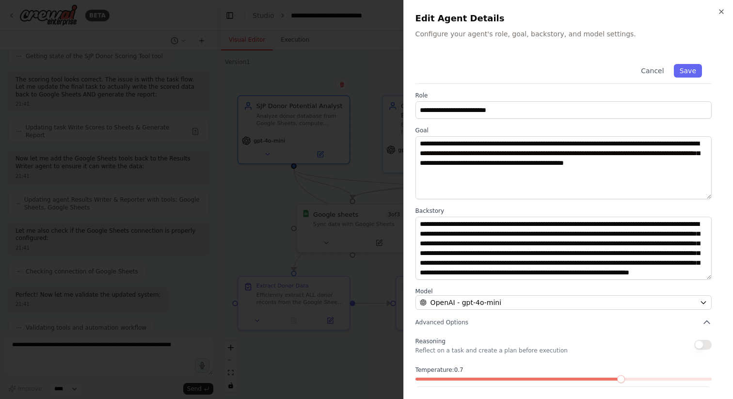
scroll to position [40, 0]
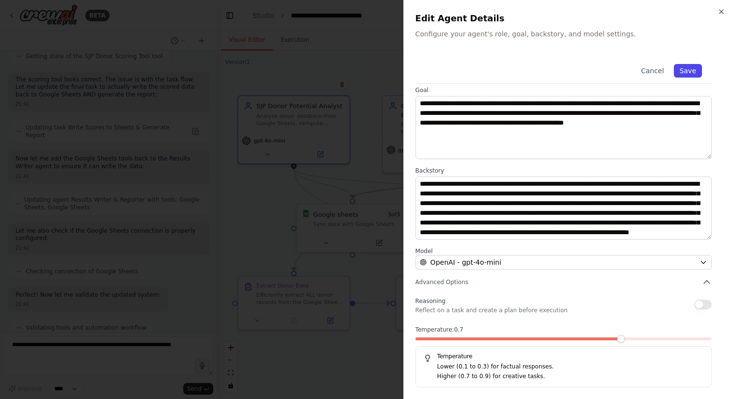
click at [693, 66] on button "Save" at bounding box center [688, 71] width 28 height 14
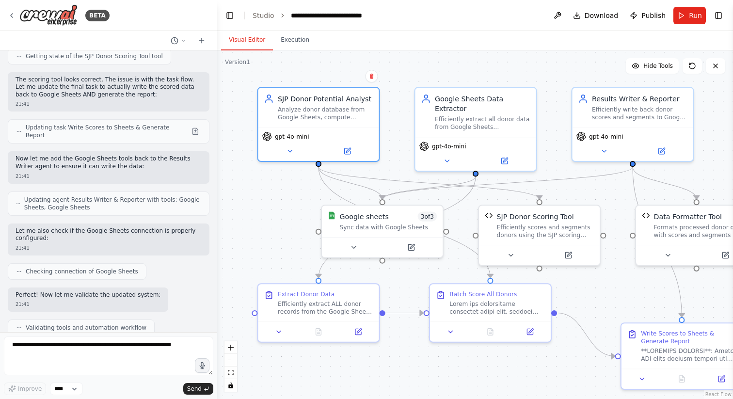
drag, startPoint x: 254, startPoint y: 209, endPoint x: 277, endPoint y: 212, distance: 22.4
click at [277, 212] on div ".deletable-edge-delete-btn { width: 20px; height: 20px; border: 0px solid #ffff…" at bounding box center [475, 224] width 516 height 348
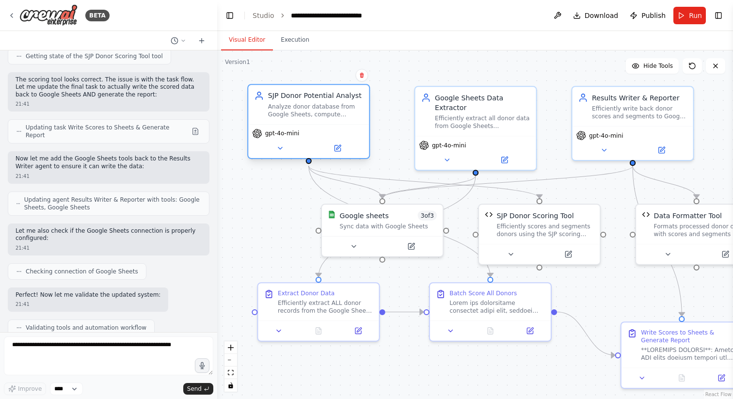
drag, startPoint x: 332, startPoint y: 140, endPoint x: 326, endPoint y: 149, distance: 10.5
click at [326, 149] on div "gpt-4o-mini" at bounding box center [308, 141] width 121 height 34
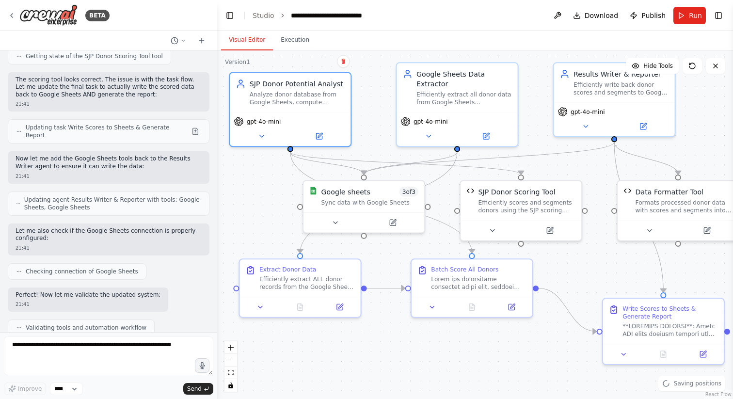
drag, startPoint x: 269, startPoint y: 196, endPoint x: 251, endPoint y: 173, distance: 30.0
click at [251, 173] on div ".deletable-edge-delete-btn { width: 20px; height: 20px; border: 0px solid #ffff…" at bounding box center [475, 224] width 516 height 348
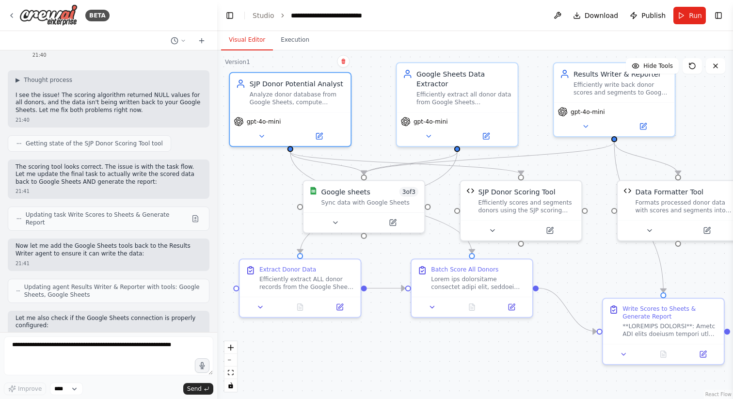
scroll to position [5826, 0]
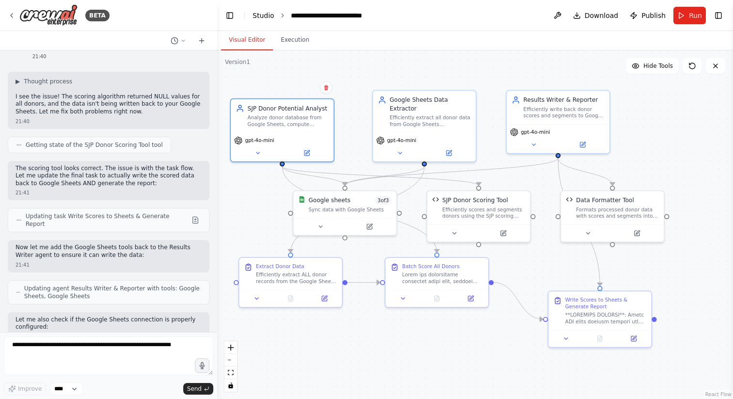
click at [261, 16] on link "Studio" at bounding box center [263, 16] width 22 height 8
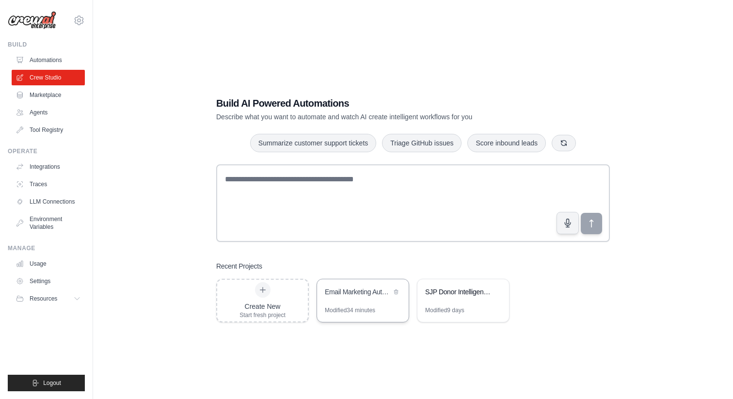
click at [349, 302] on div "Email Marketing Automation - Multi-Phase Engagement" at bounding box center [363, 292] width 92 height 27
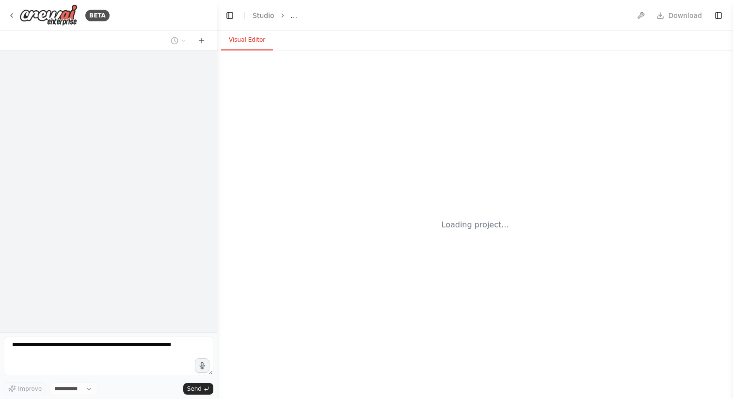
select select "****"
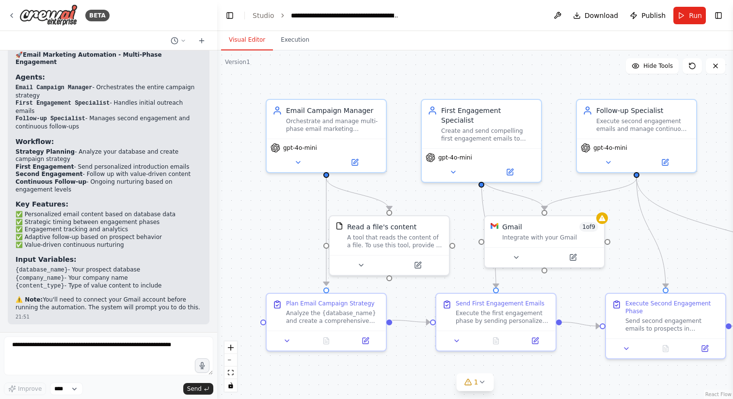
scroll to position [725, 0]
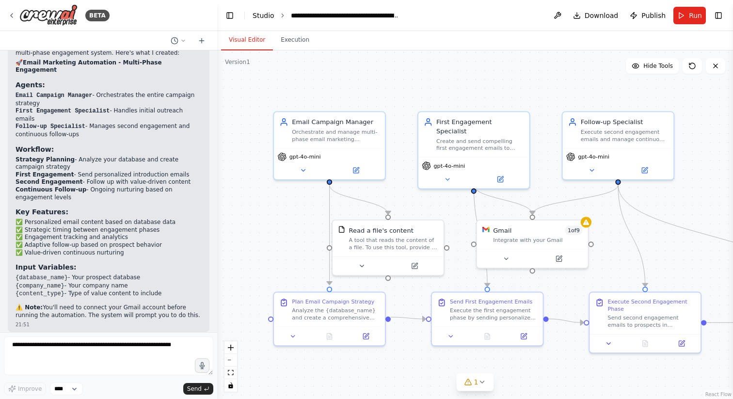
click at [265, 13] on link "Studio" at bounding box center [263, 16] width 22 height 8
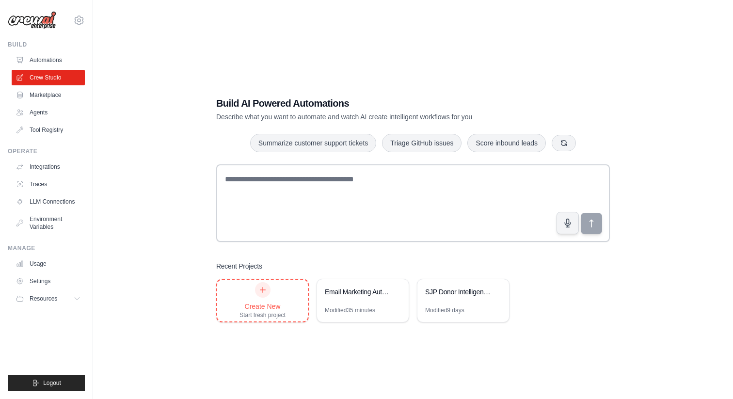
click at [264, 302] on div "Create New" at bounding box center [262, 306] width 46 height 10
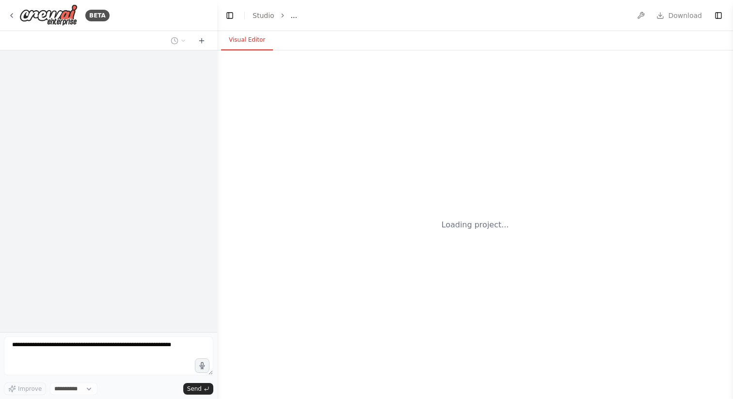
select select "****"
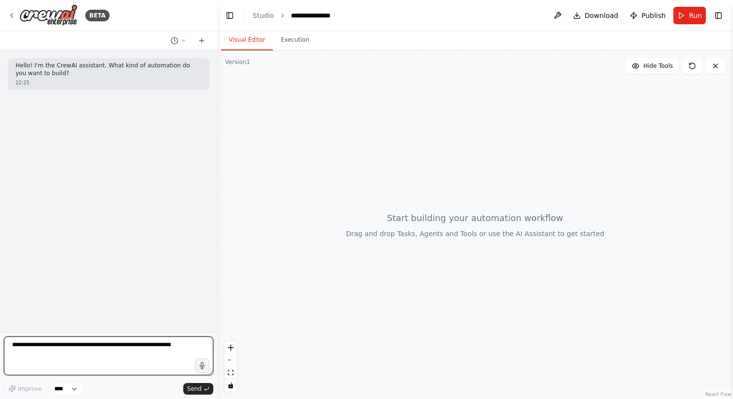
click at [158, 355] on textarea at bounding box center [108, 355] width 209 height 39
type textarea "**********"
